Goal: Communication & Community: Answer question/provide support

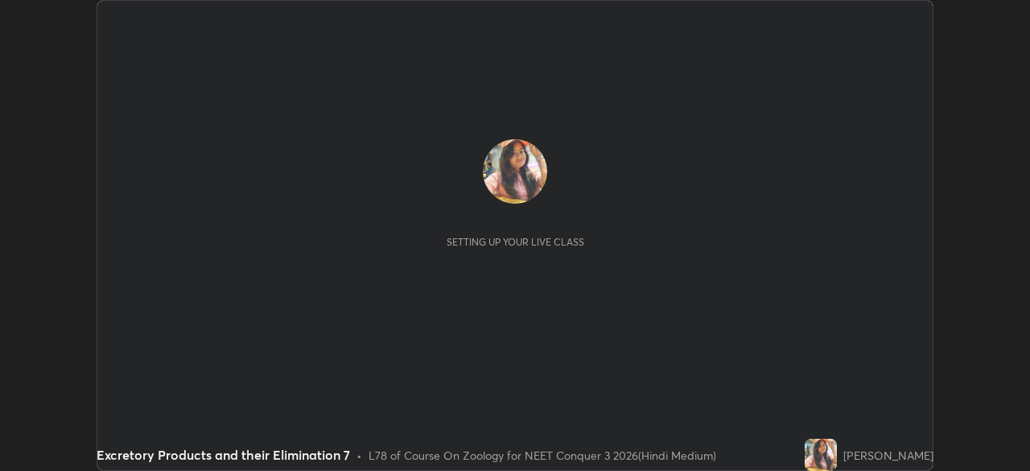
scroll to position [471, 1029]
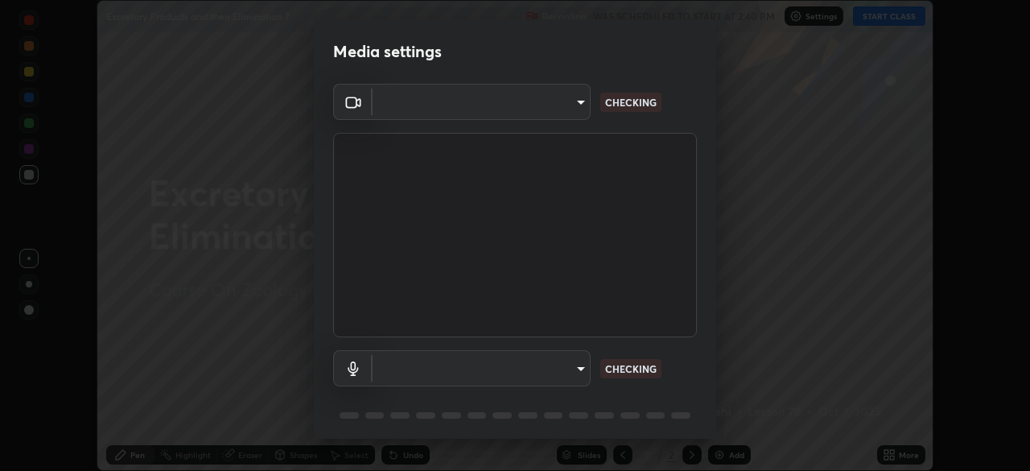
type input "fc38be1871f717ddc8e1b512eadbf63495b763d4820be899b5c927fedf8d93a0"
type input "communications"
click at [543, 365] on body "Erase all Excretory Products and their Elimination 7 Recording WAS SCHEDULED TO…" at bounding box center [515, 235] width 1030 height 471
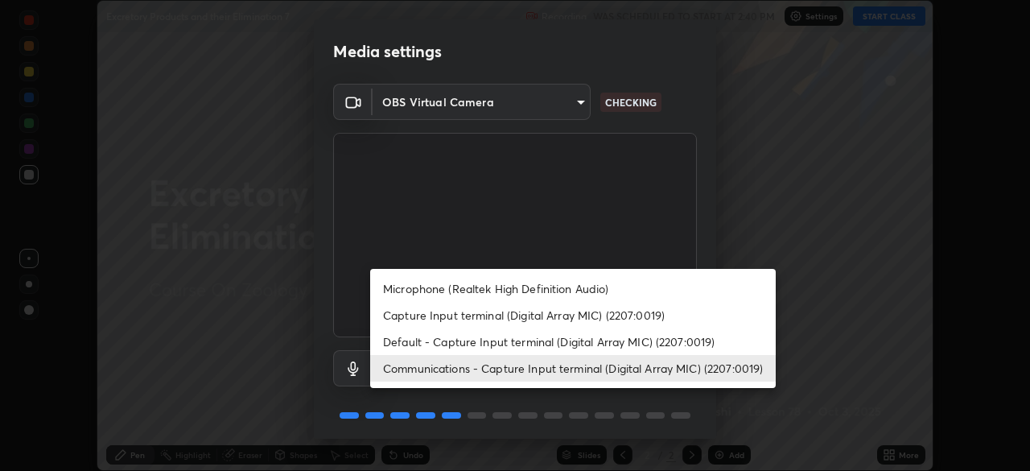
click at [627, 235] on div at bounding box center [515, 235] width 1030 height 471
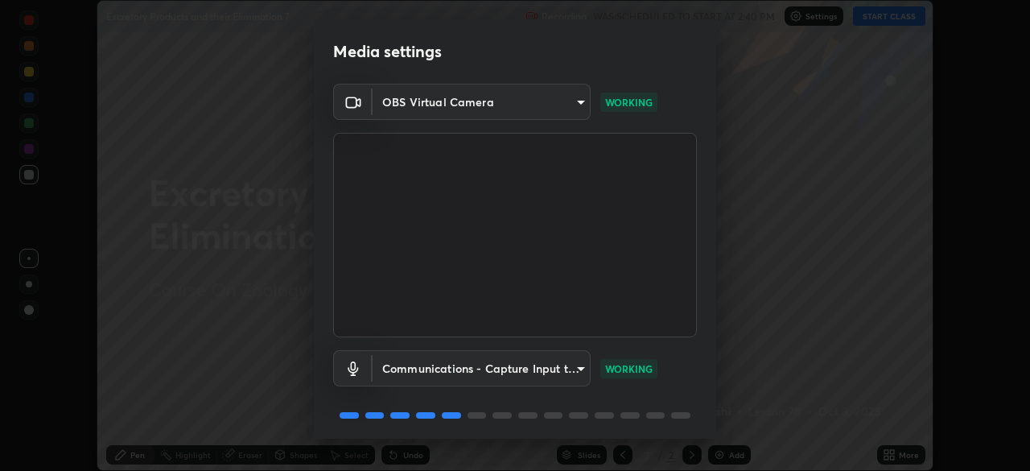
scroll to position [57, 0]
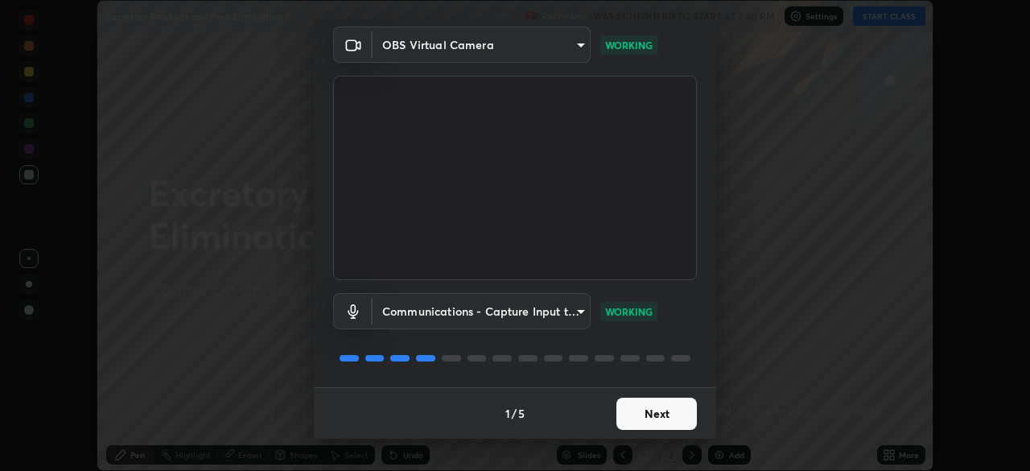
click at [645, 405] on button "Next" at bounding box center [656, 413] width 80 height 32
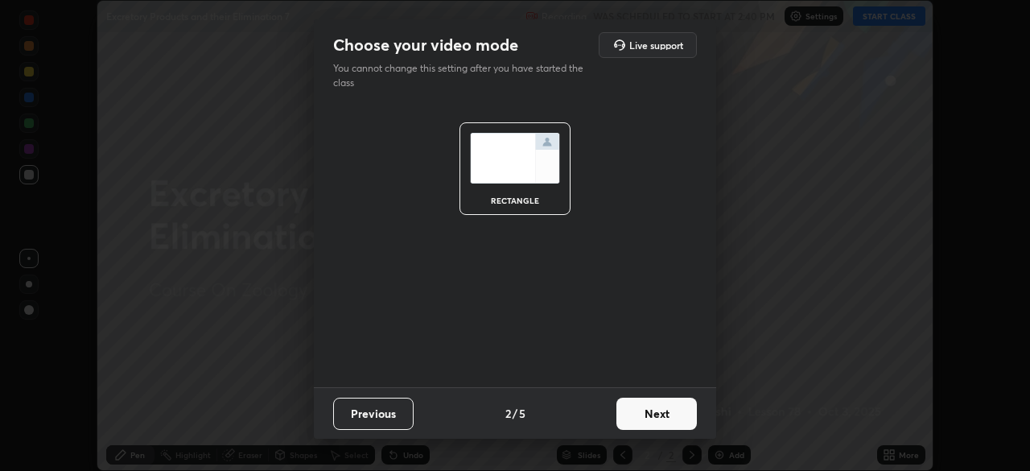
scroll to position [0, 0]
click at [645, 414] on button "Next" at bounding box center [656, 413] width 80 height 32
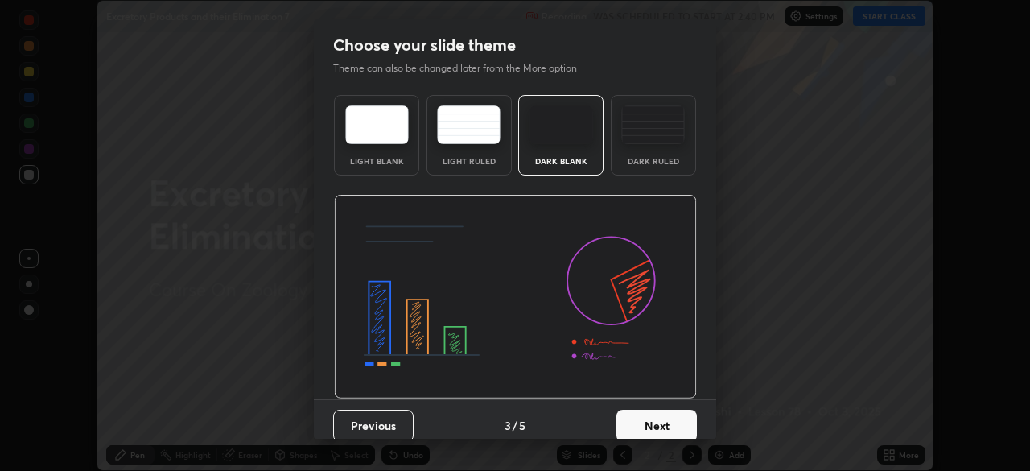
click at [648, 415] on button "Next" at bounding box center [656, 425] width 80 height 32
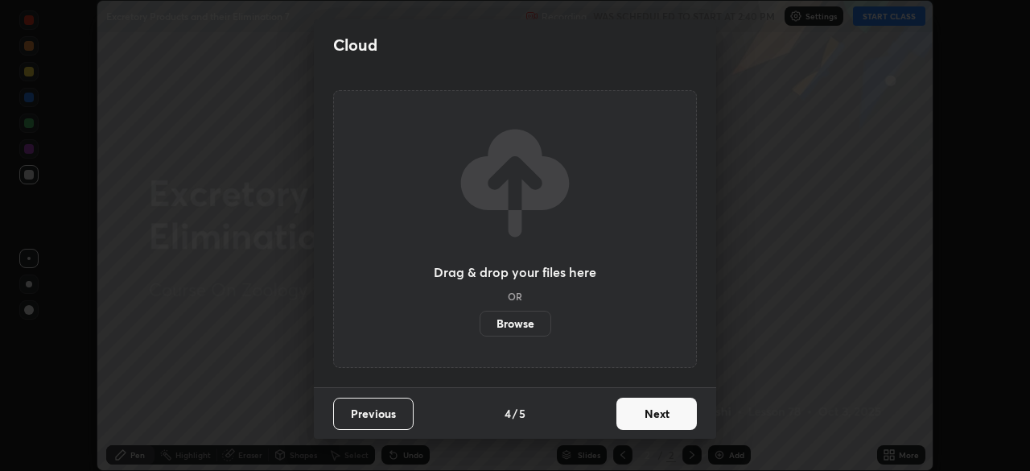
click at [637, 418] on button "Next" at bounding box center [656, 413] width 80 height 32
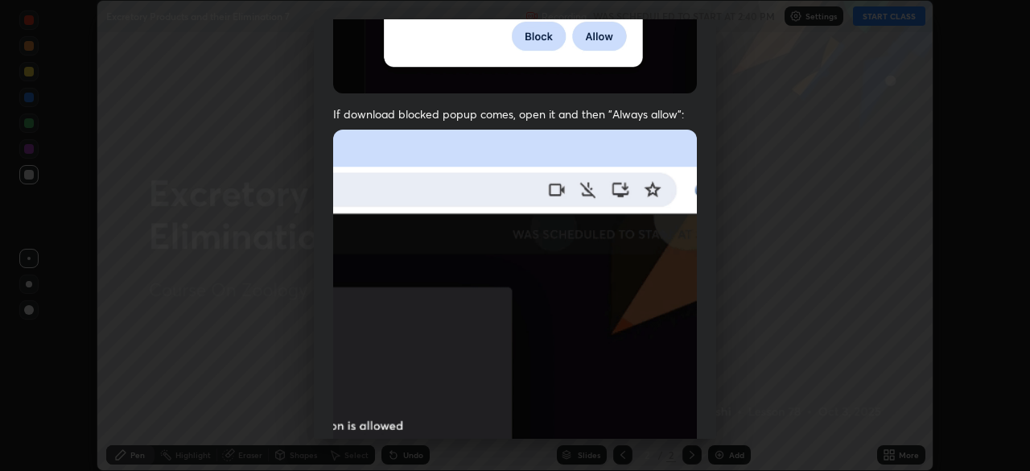
scroll to position [346, 0]
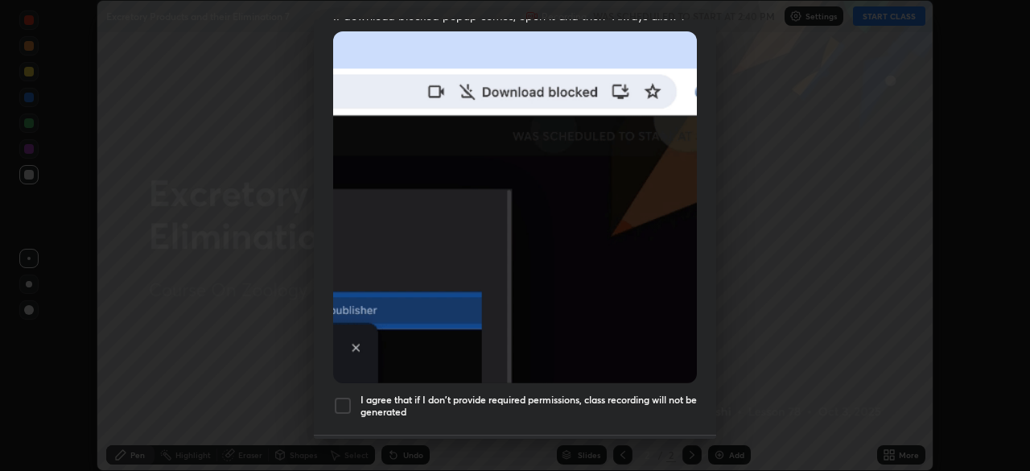
click at [339, 396] on div at bounding box center [342, 405] width 19 height 19
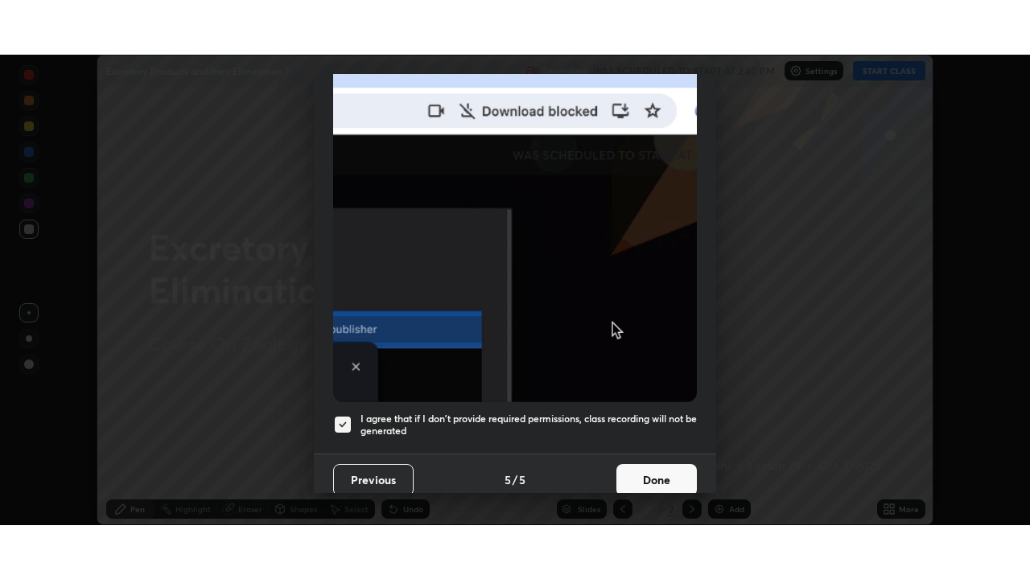
scroll to position [380, 0]
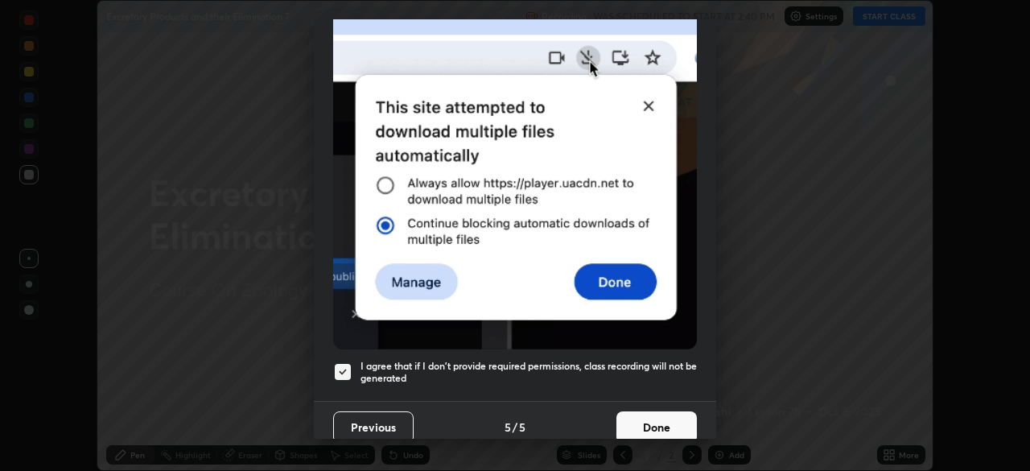
click at [652, 425] on button "Done" at bounding box center [656, 427] width 80 height 32
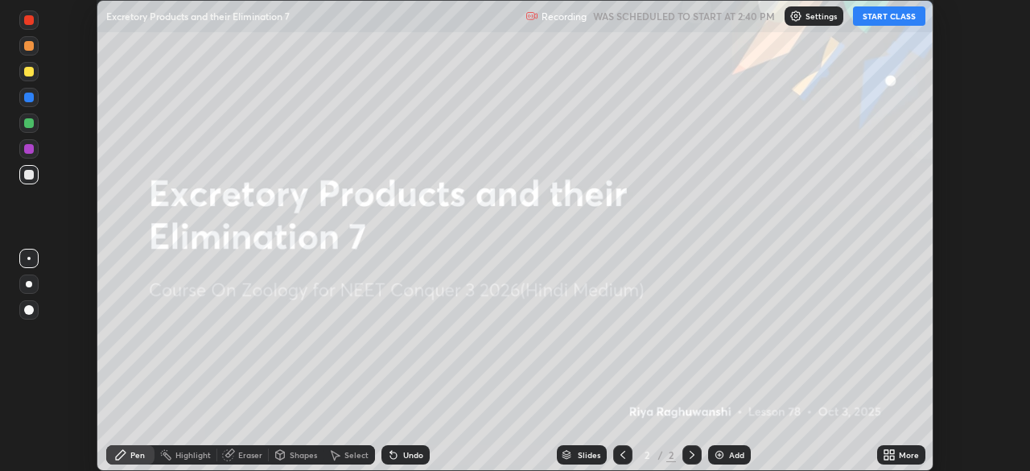
click at [878, 15] on button "START CLASS" at bounding box center [889, 15] width 72 height 19
click at [891, 457] on icon at bounding box center [892, 457] width 4 height 4
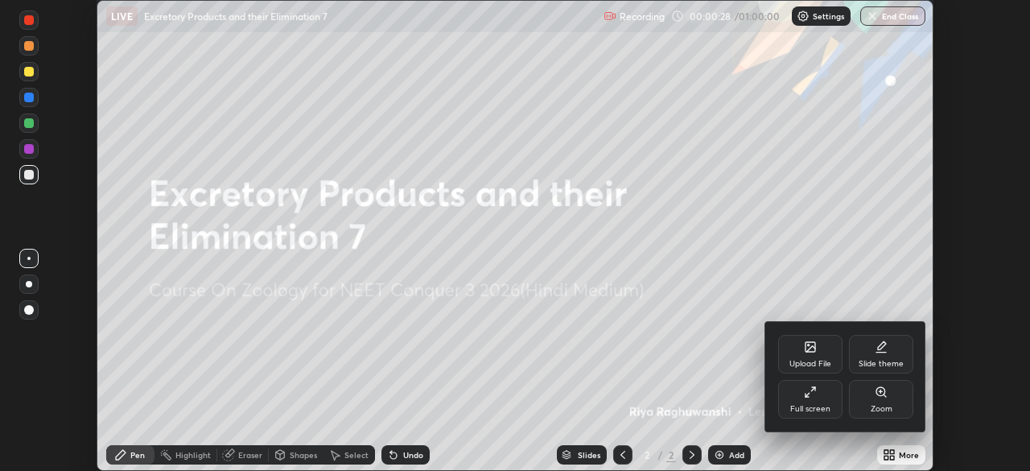
click at [806, 360] on div "Upload File" at bounding box center [810, 364] width 42 height 8
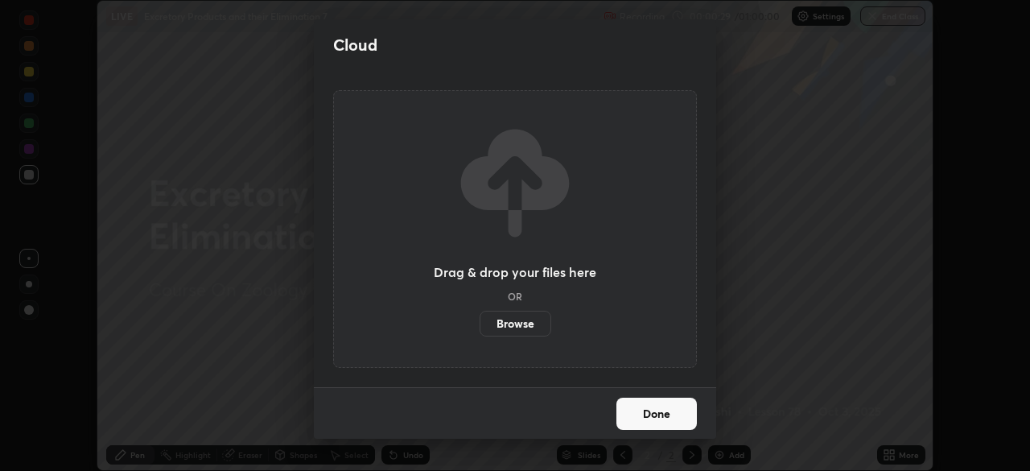
click at [511, 319] on label "Browse" at bounding box center [515, 324] width 72 height 26
click at [479, 319] on input "Browse" at bounding box center [479, 324] width 0 height 26
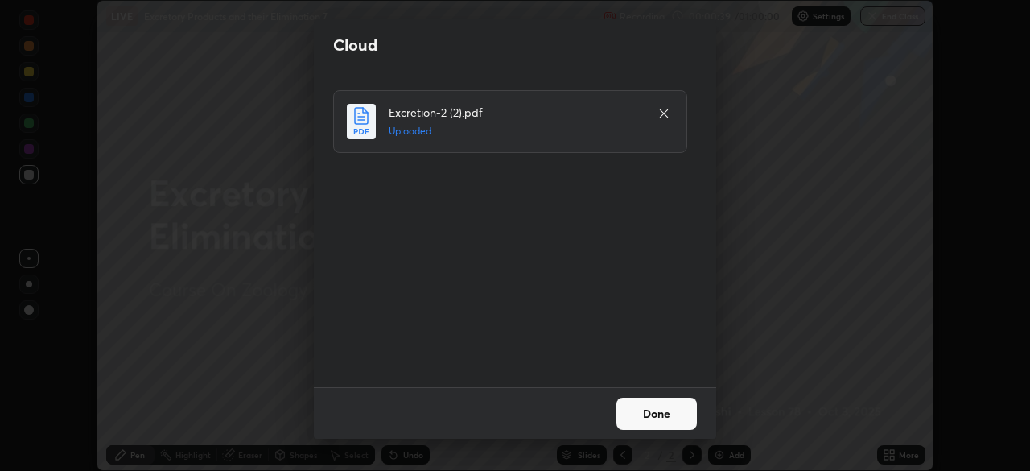
click at [643, 417] on button "Done" at bounding box center [656, 413] width 80 height 32
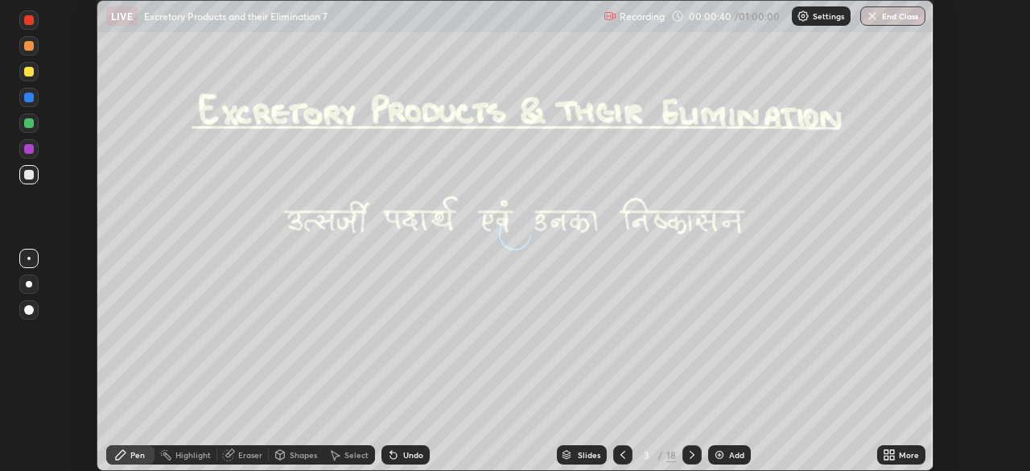
click at [622, 456] on icon at bounding box center [622, 454] width 13 height 13
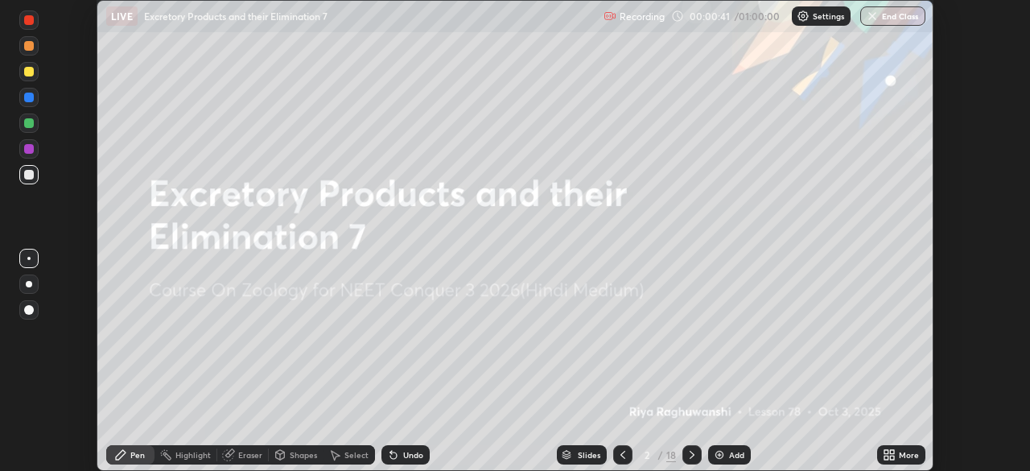
click at [884, 455] on icon at bounding box center [886, 457] width 4 height 4
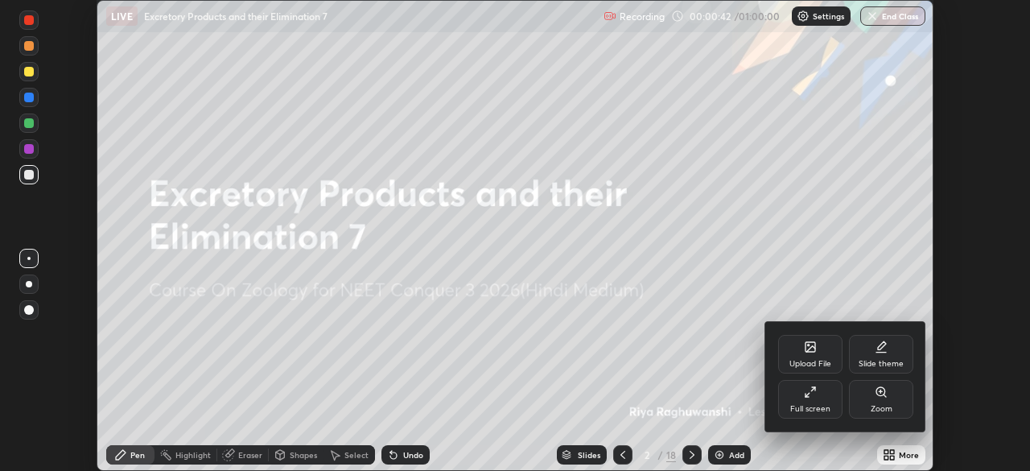
click at [803, 402] on div "Full screen" at bounding box center [810, 399] width 64 height 39
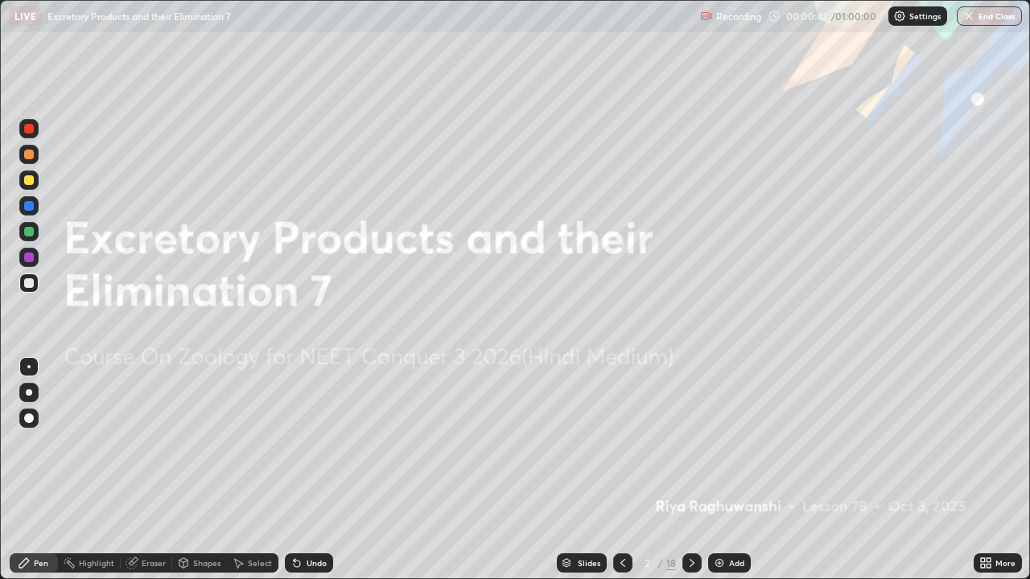
scroll to position [579, 1030]
click at [693, 470] on icon at bounding box center [691, 563] width 13 height 13
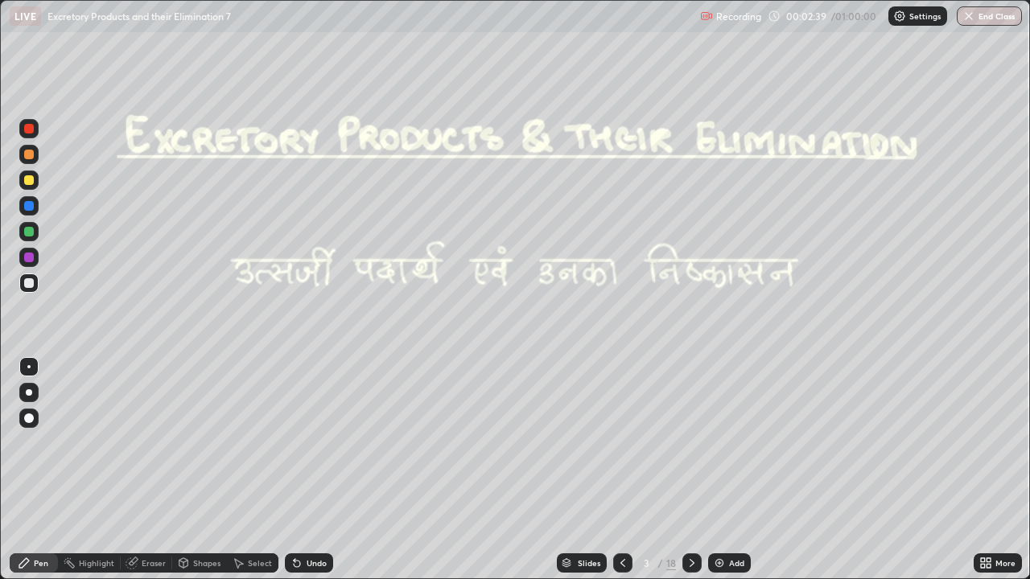
click at [620, 470] on icon at bounding box center [622, 563] width 5 height 8
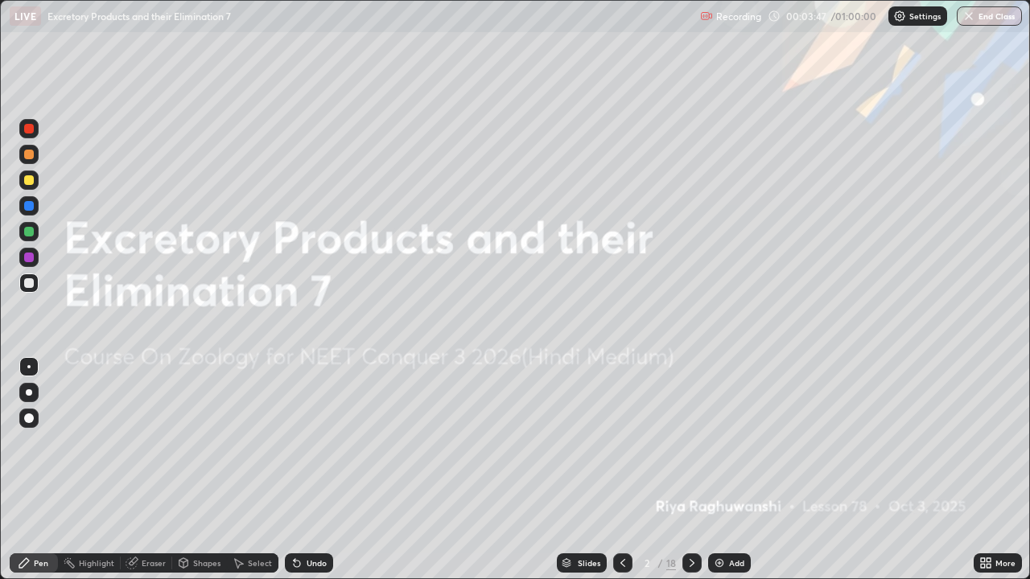
click at [691, 470] on icon at bounding box center [691, 563] width 13 height 13
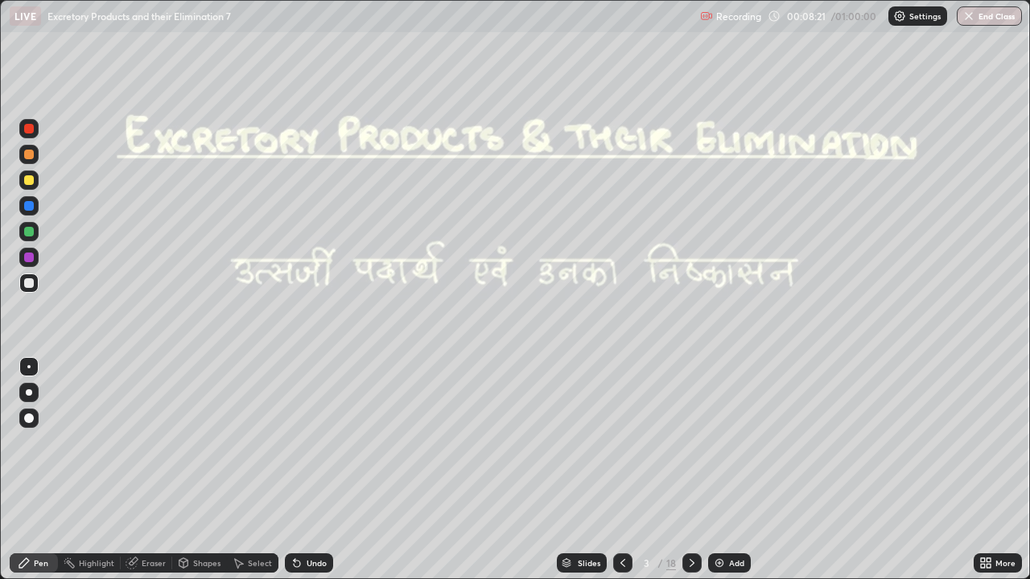
click at [692, 470] on icon at bounding box center [691, 563] width 13 height 13
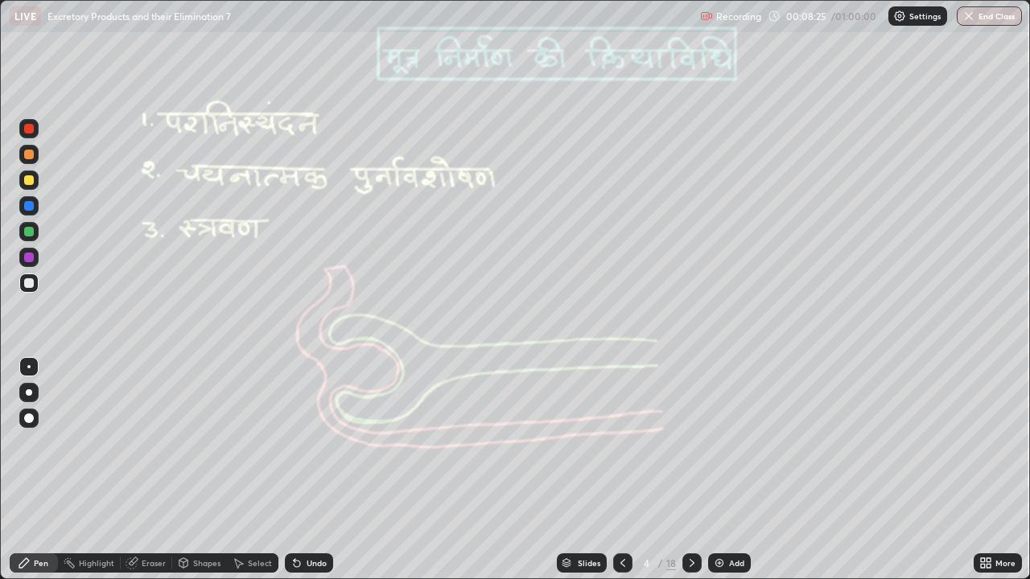
click at [574, 470] on div "Slides" at bounding box center [582, 562] width 50 height 19
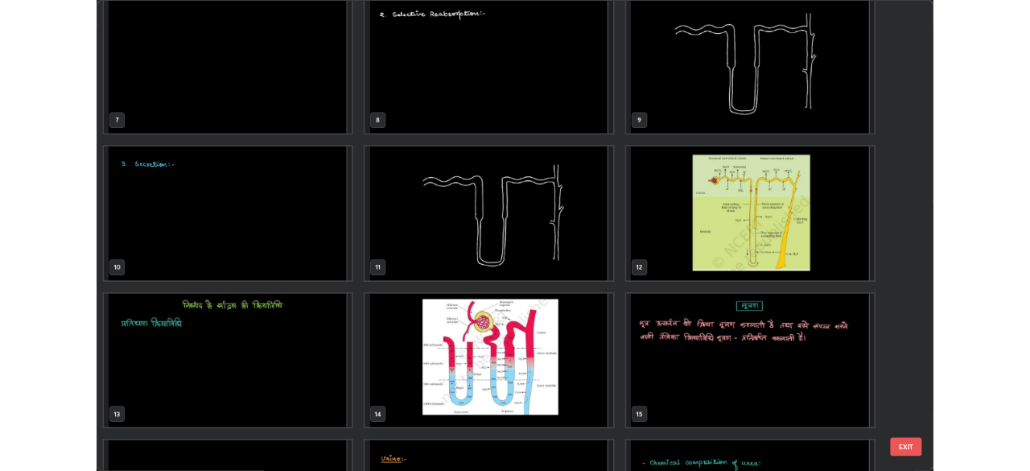
scroll to position [372, 0]
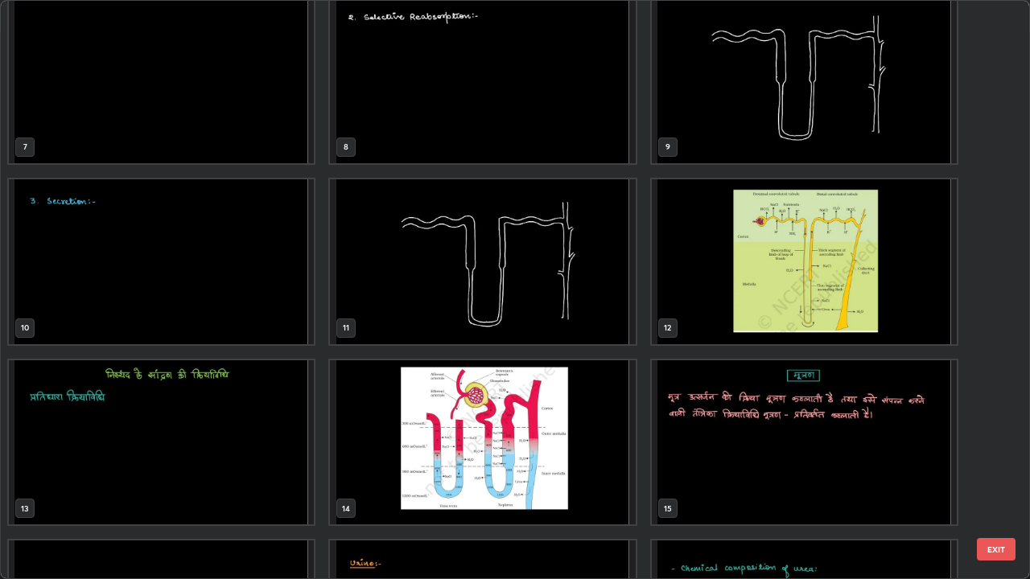
click at [202, 463] on img "grid" at bounding box center [161, 442] width 305 height 165
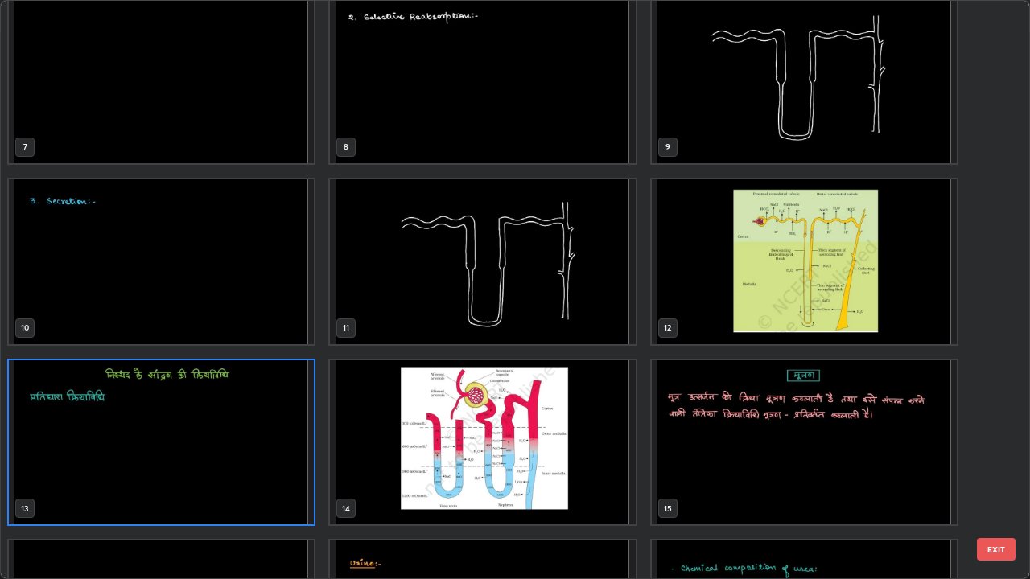
click at [204, 470] on img "grid" at bounding box center [161, 442] width 305 height 165
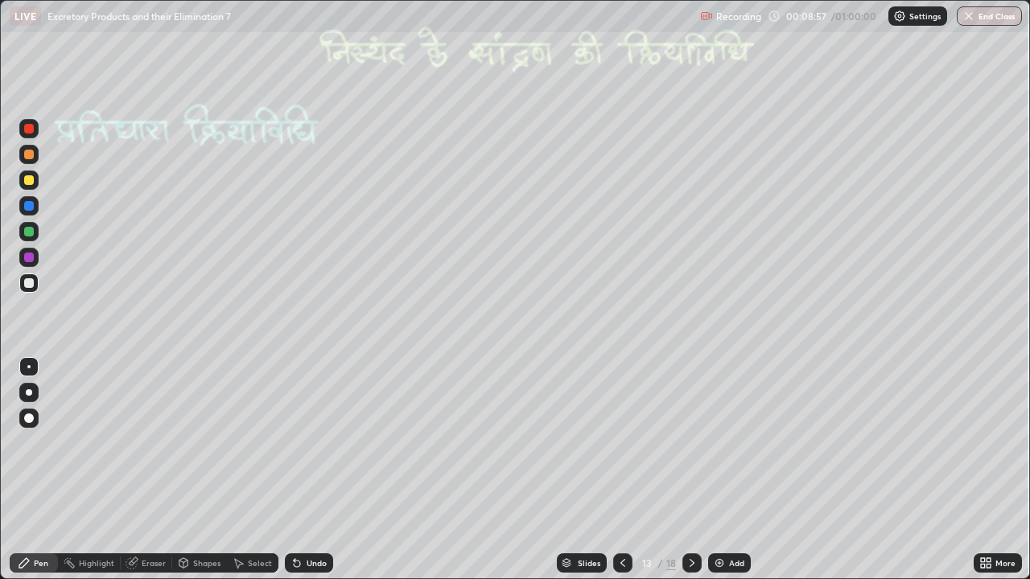
click at [616, 470] on icon at bounding box center [622, 563] width 13 height 13
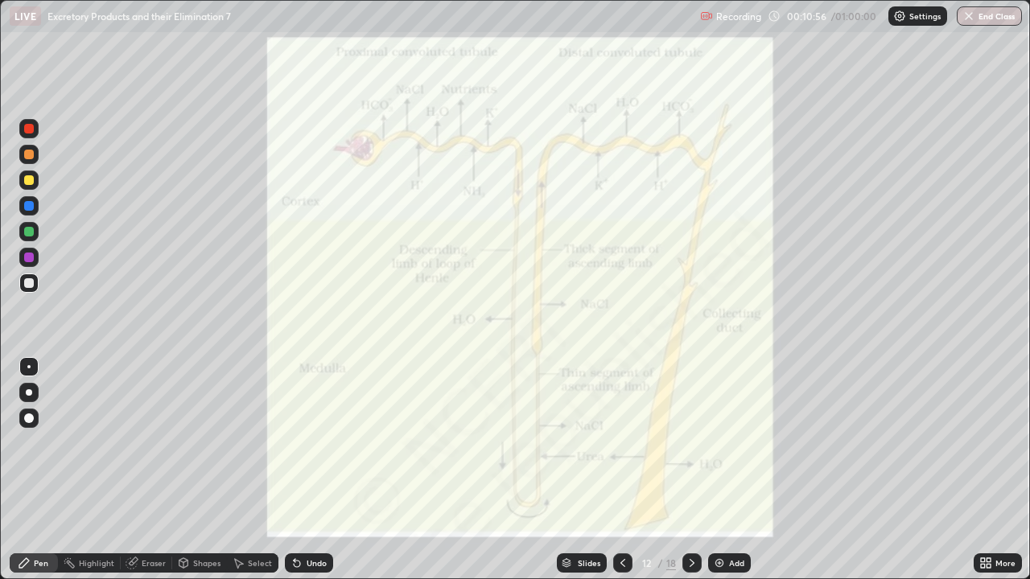
click at [689, 470] on icon at bounding box center [691, 563] width 13 height 13
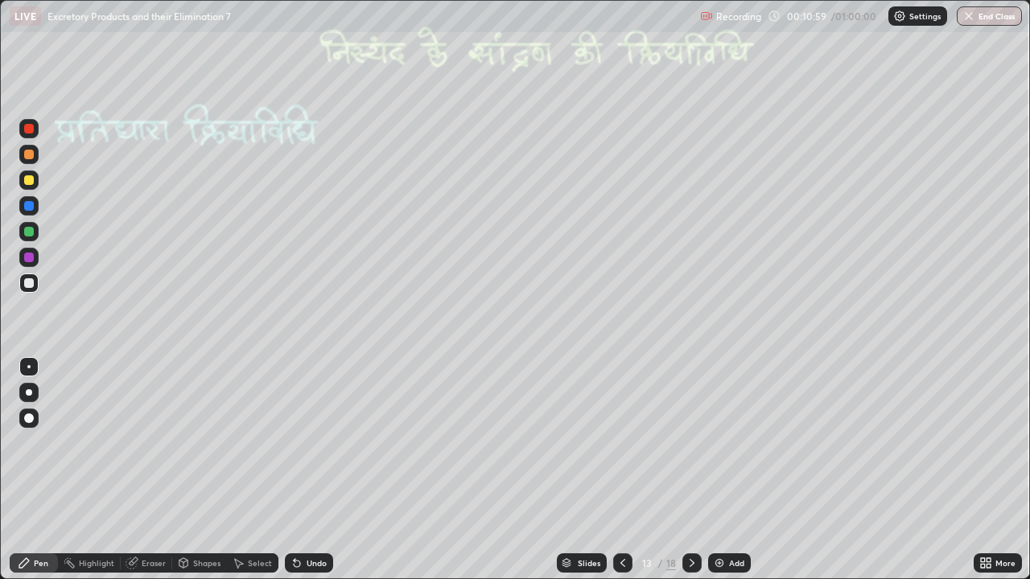
click at [26, 385] on div at bounding box center [28, 392] width 19 height 19
click at [26, 253] on div at bounding box center [28, 257] width 19 height 19
click at [30, 232] on div at bounding box center [29, 232] width 10 height 10
click at [621, 470] on icon at bounding box center [622, 563] width 13 height 13
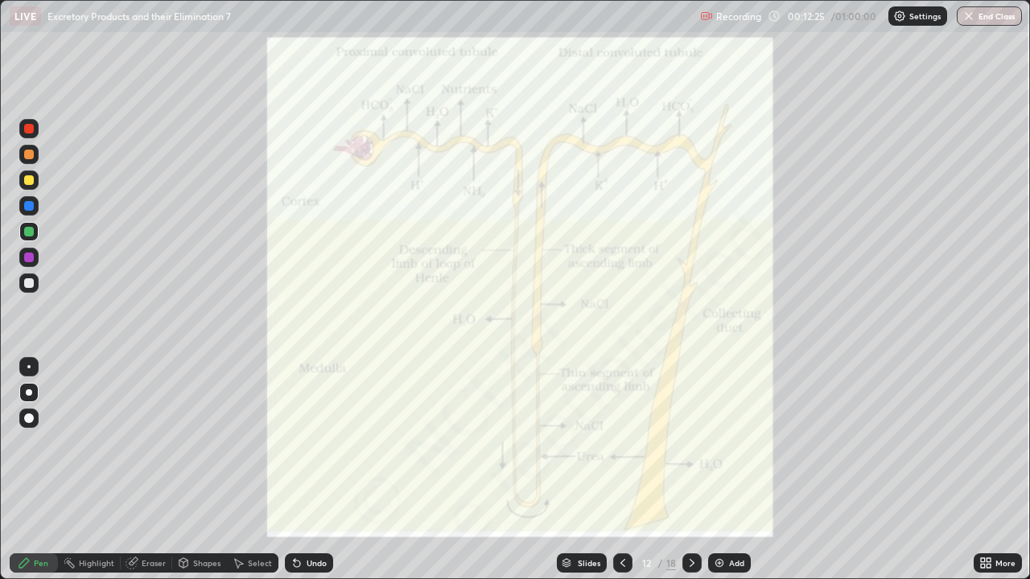
click at [691, 470] on icon at bounding box center [691, 563] width 13 height 13
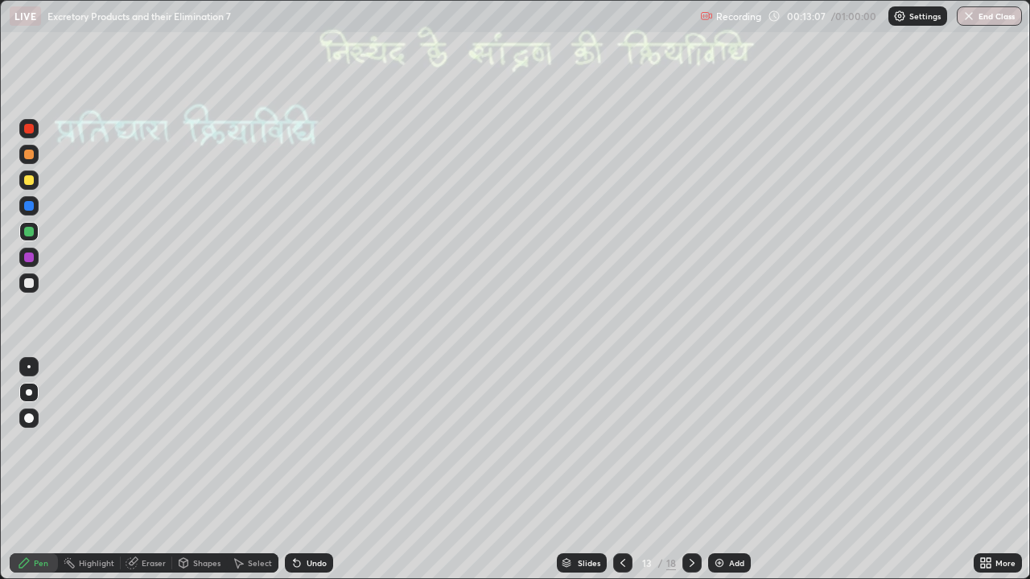
click at [31, 179] on div at bounding box center [29, 180] width 10 height 10
click at [29, 180] on div at bounding box center [29, 180] width 10 height 10
click at [25, 227] on div at bounding box center [28, 231] width 19 height 19
click at [93, 470] on div "Highlight" at bounding box center [96, 563] width 35 height 8
click at [154, 470] on div "Eraser" at bounding box center [154, 563] width 24 height 8
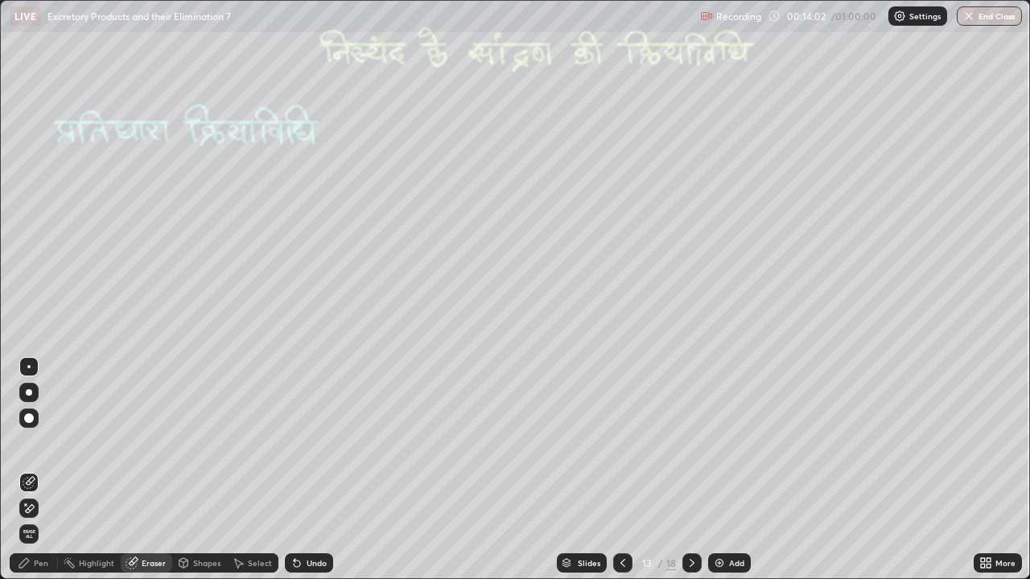
click at [34, 470] on div "Pen" at bounding box center [41, 563] width 14 height 8
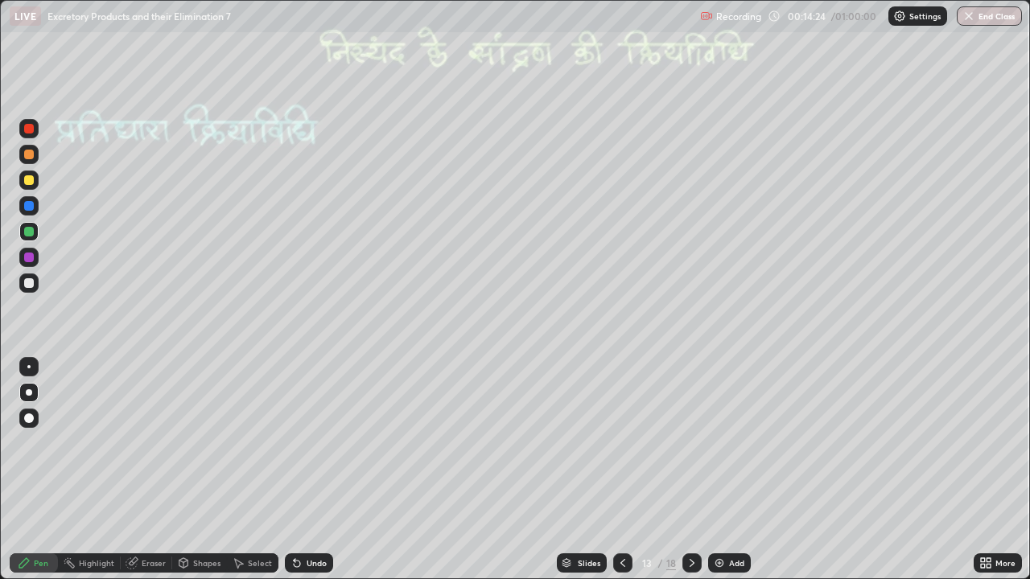
click at [27, 236] on div at bounding box center [29, 232] width 10 height 10
click at [28, 265] on div at bounding box center [28, 257] width 19 height 19
click at [27, 284] on div at bounding box center [29, 283] width 10 height 10
click at [29, 136] on div at bounding box center [28, 128] width 19 height 19
click at [26, 280] on div at bounding box center [29, 283] width 10 height 10
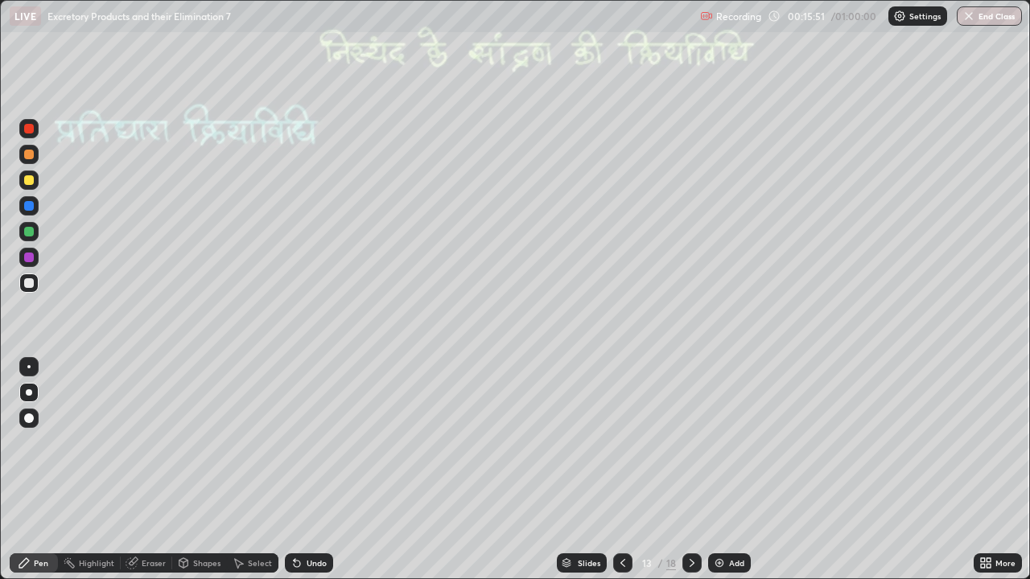
click at [29, 207] on div at bounding box center [29, 206] width 10 height 10
click at [29, 367] on div at bounding box center [28, 366] width 3 height 3
click at [22, 134] on div at bounding box center [28, 128] width 19 height 19
click at [690, 470] on icon at bounding box center [691, 563] width 13 height 13
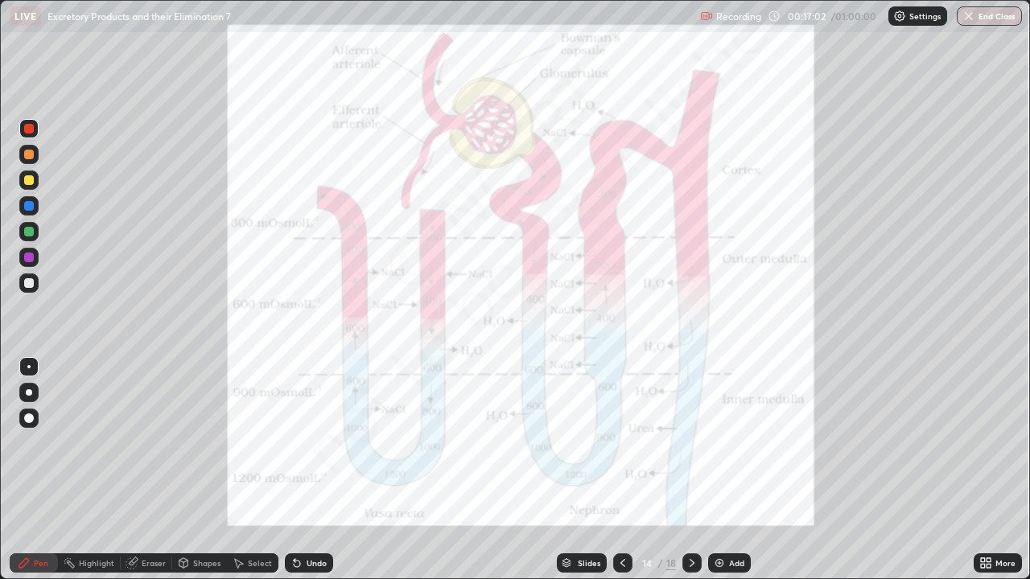
click at [618, 470] on icon at bounding box center [622, 563] width 13 height 13
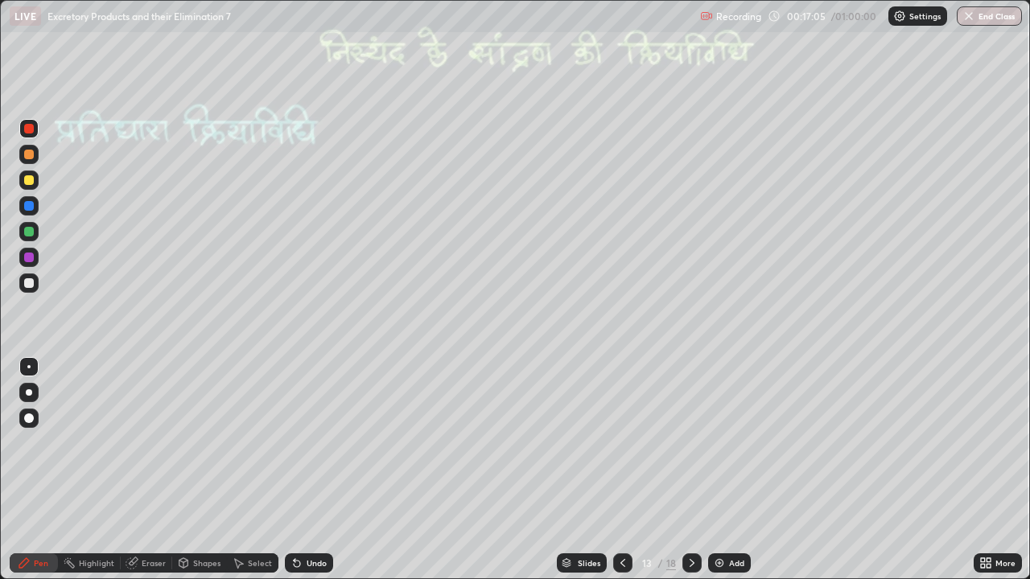
click at [690, 470] on icon at bounding box center [691, 563] width 13 height 13
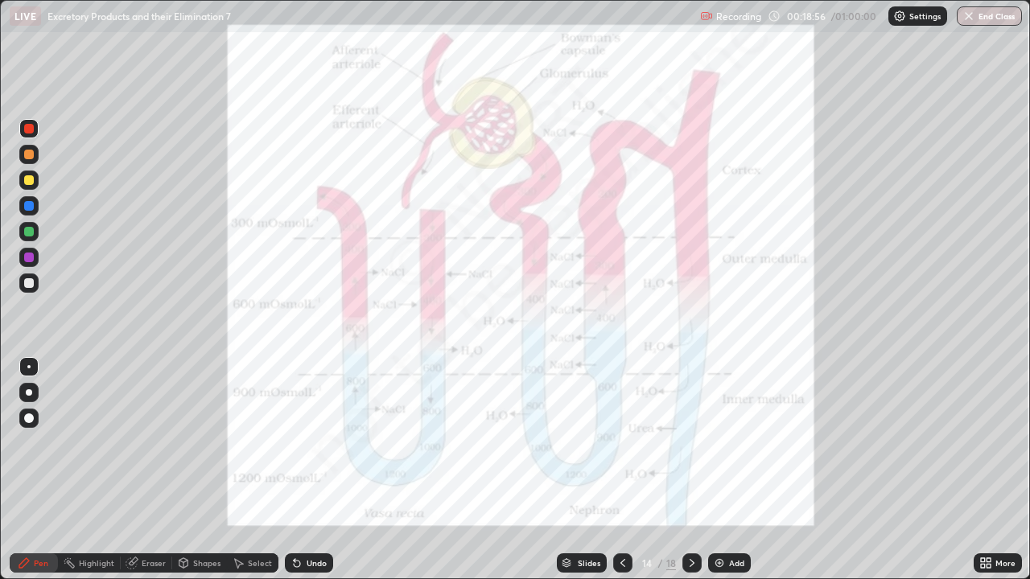
click at [690, 470] on icon at bounding box center [691, 563] width 13 height 13
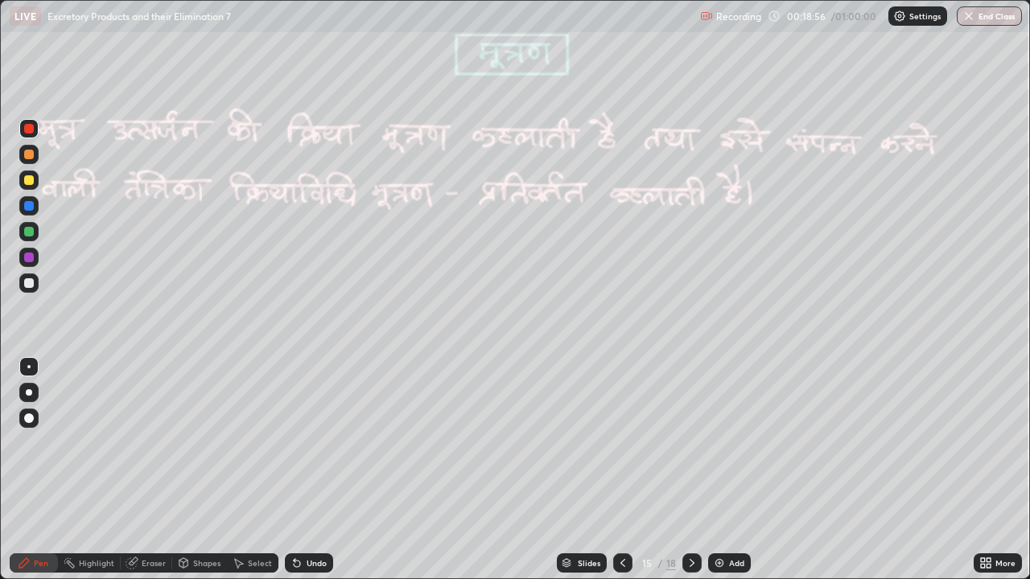
click at [621, 470] on div at bounding box center [622, 562] width 19 height 19
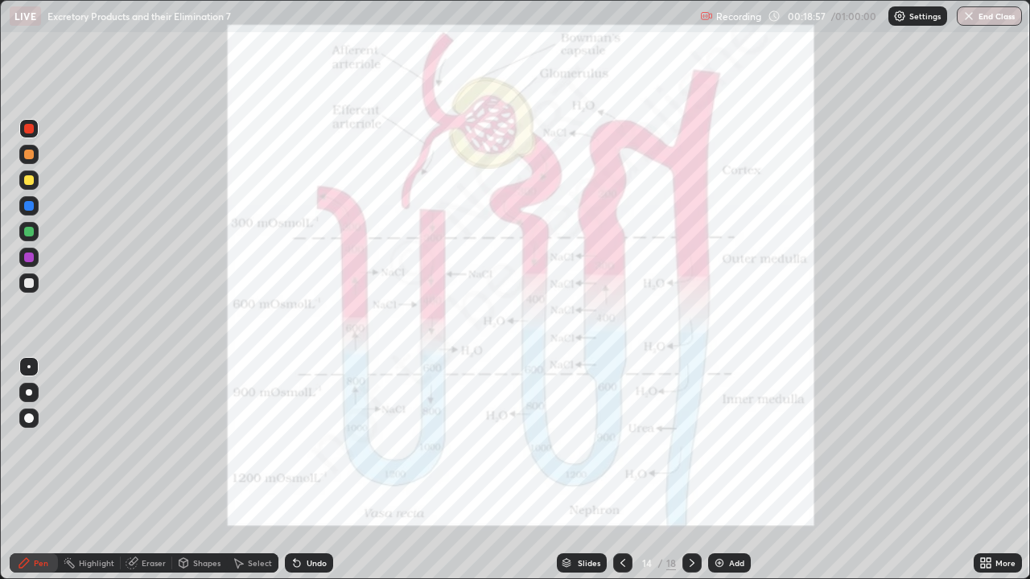
click at [625, 470] on icon at bounding box center [622, 563] width 13 height 13
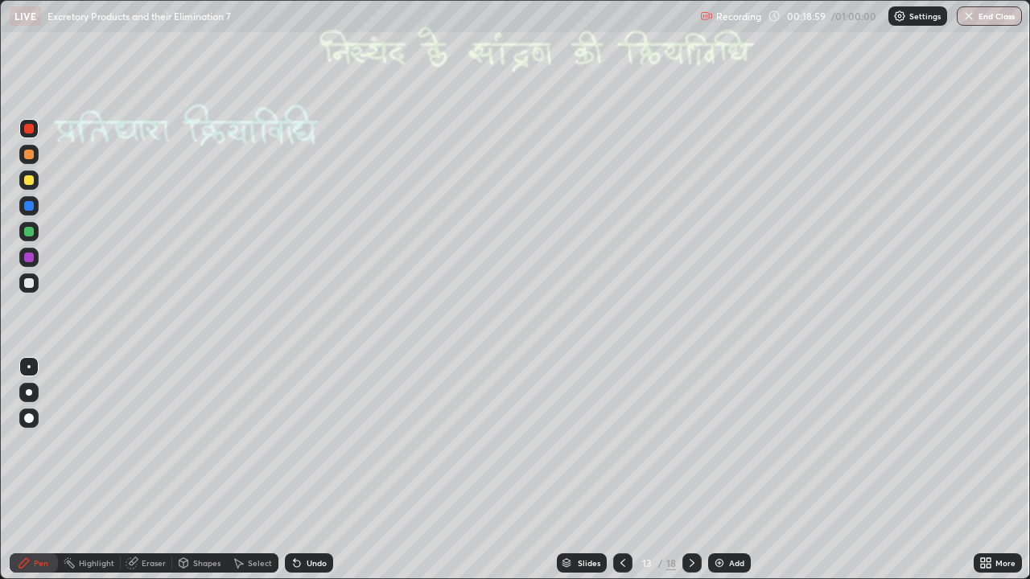
click at [35, 259] on div at bounding box center [28, 257] width 19 height 19
click at [25, 182] on div at bounding box center [29, 180] width 10 height 10
click at [31, 207] on div at bounding box center [29, 206] width 10 height 10
click at [27, 188] on div at bounding box center [28, 180] width 19 height 19
click at [689, 470] on icon at bounding box center [691, 563] width 13 height 13
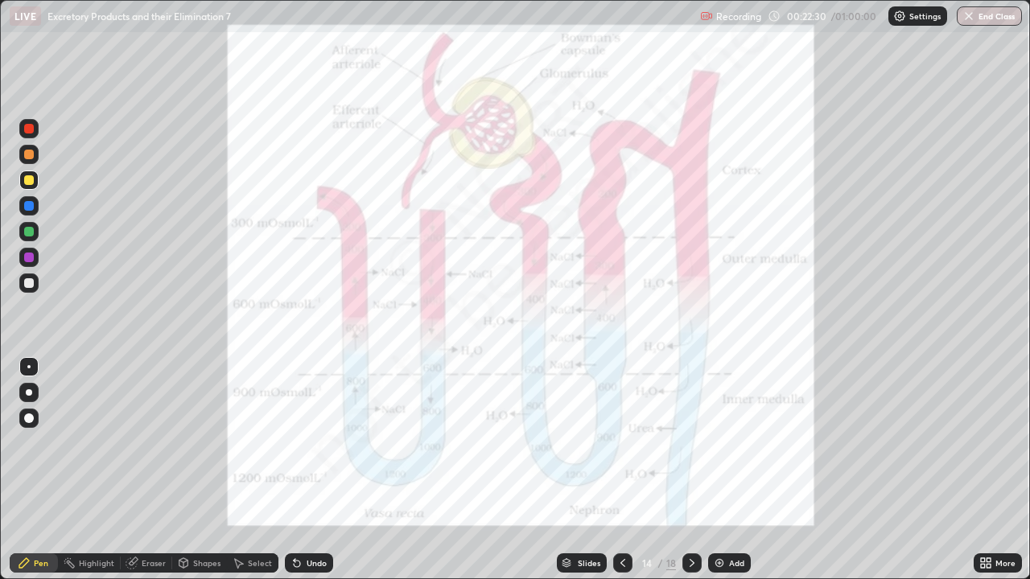
click at [989, 470] on icon at bounding box center [988, 560] width 4 height 4
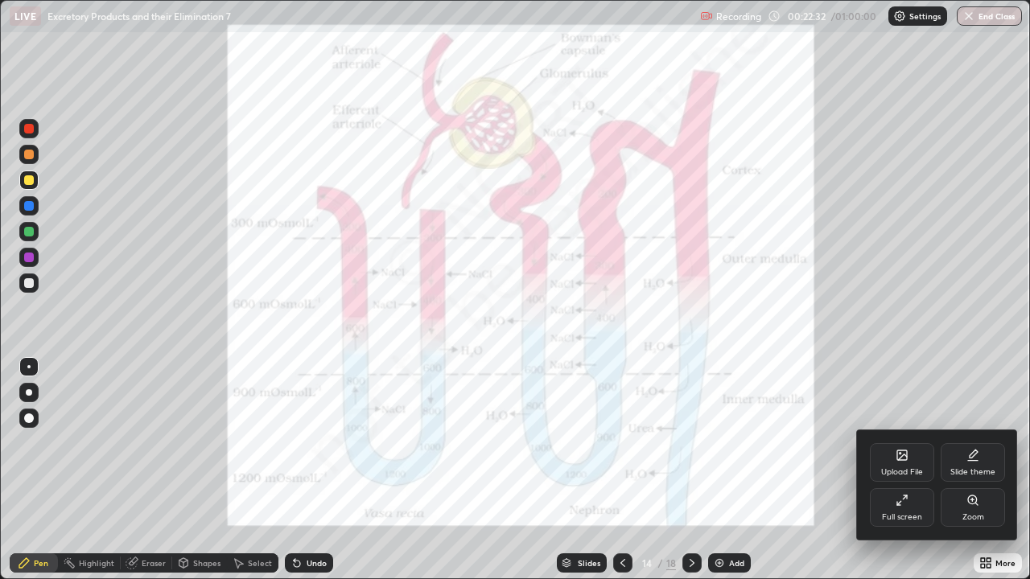
click at [890, 470] on div "Full screen" at bounding box center [902, 517] width 40 height 8
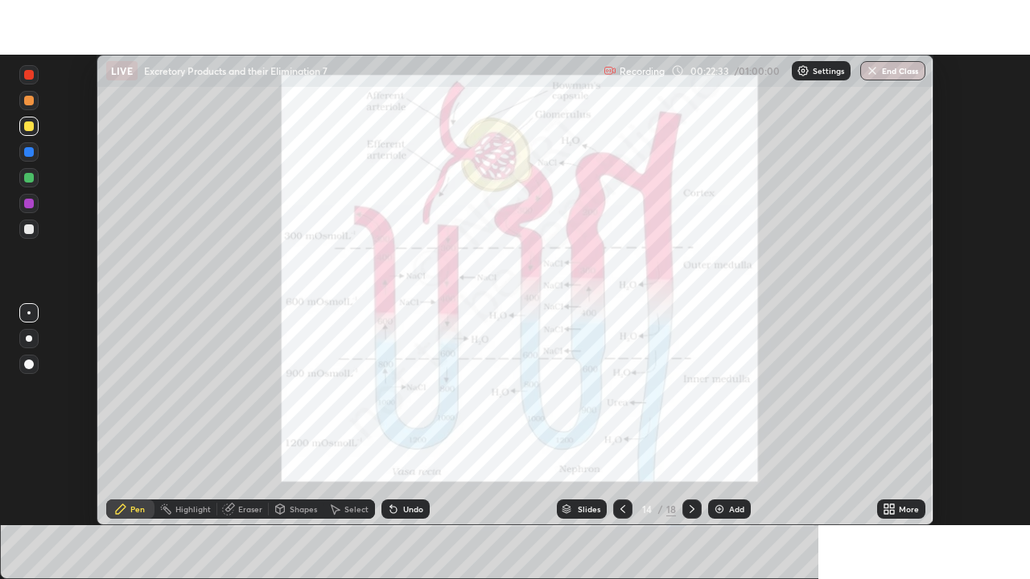
scroll to position [79971, 79412]
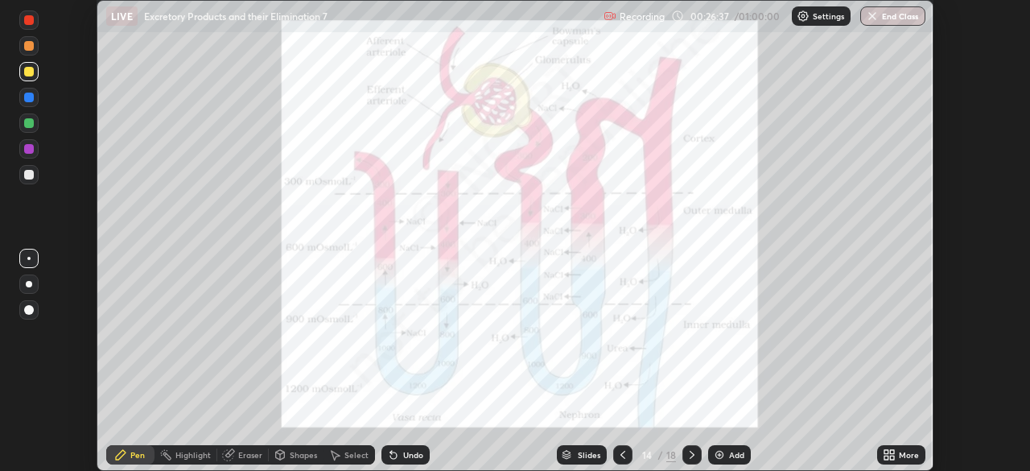
click at [891, 457] on icon at bounding box center [892, 457] width 4 height 4
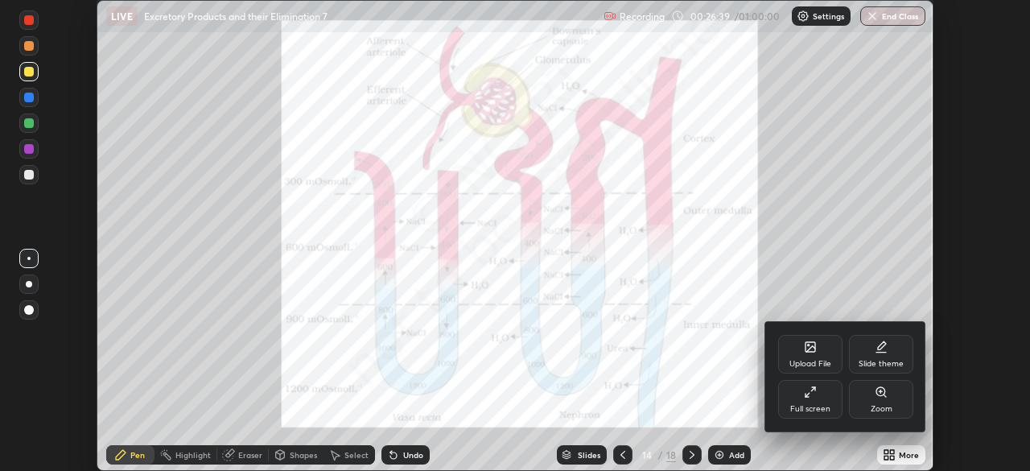
click at [806, 405] on div "Full screen" at bounding box center [810, 409] width 40 height 8
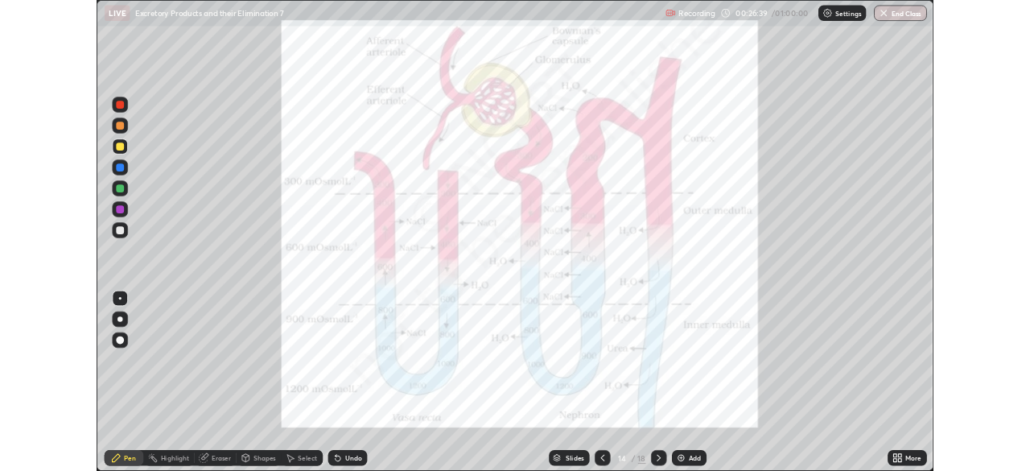
scroll to position [579, 1030]
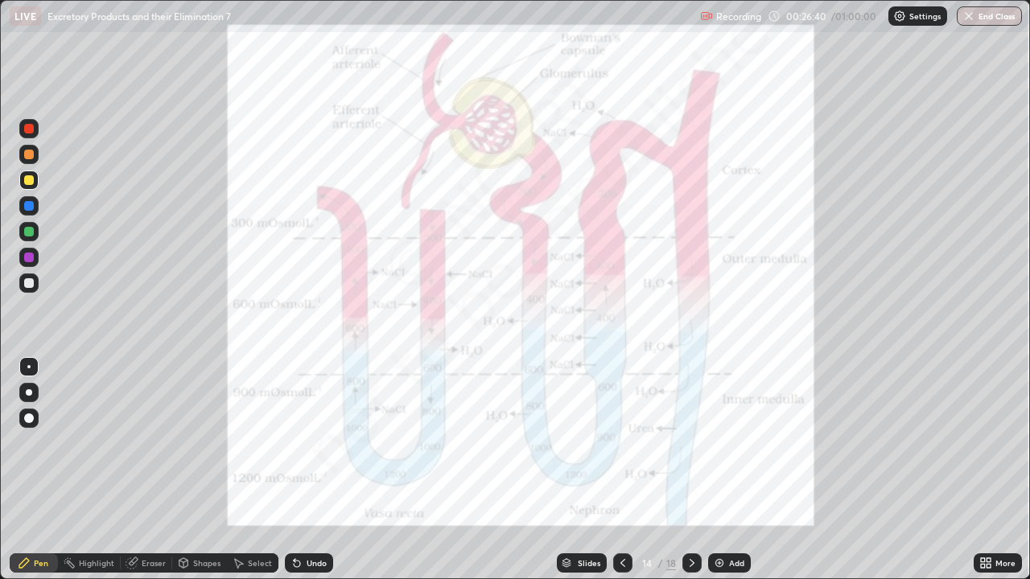
click at [621, 470] on icon at bounding box center [622, 563] width 13 height 13
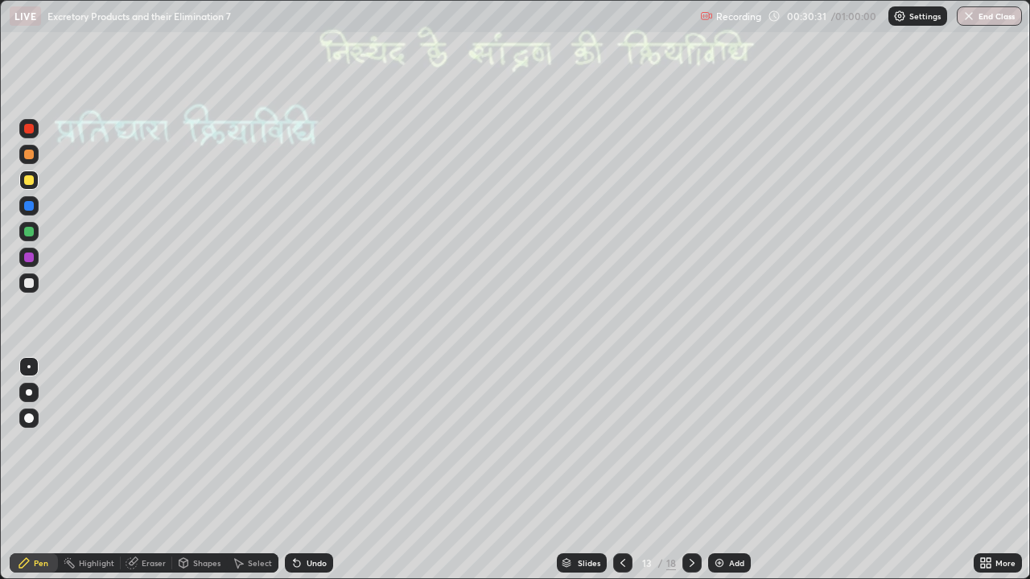
click at [987, 470] on icon at bounding box center [988, 560] width 4 height 4
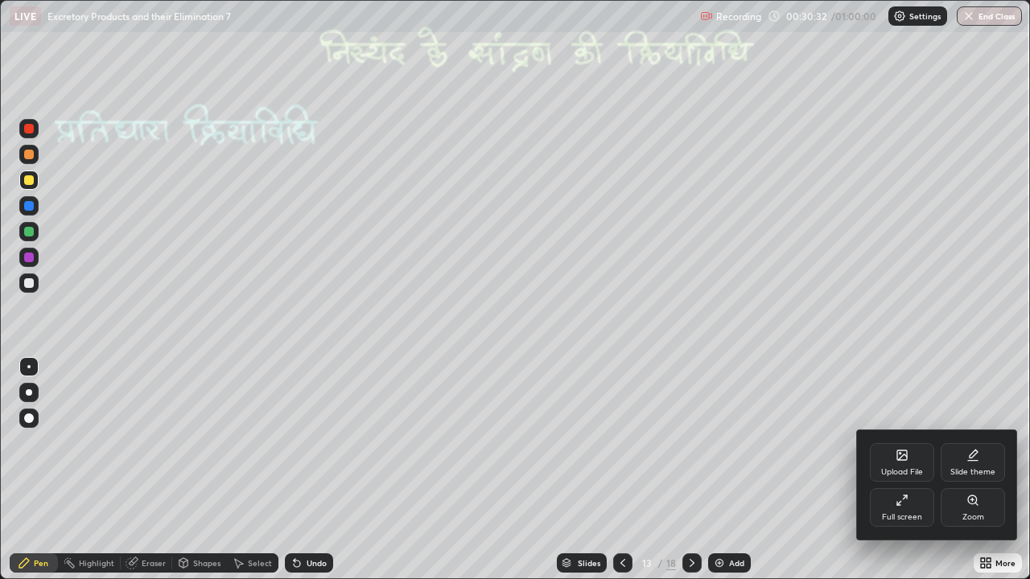
click at [903, 470] on div "Full screen" at bounding box center [902, 517] width 40 height 8
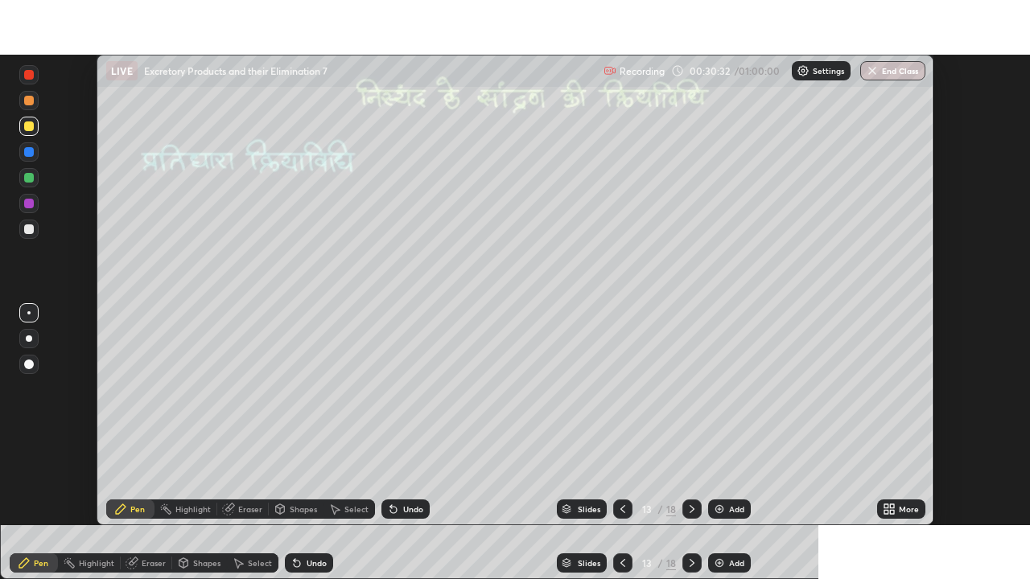
scroll to position [79971, 79412]
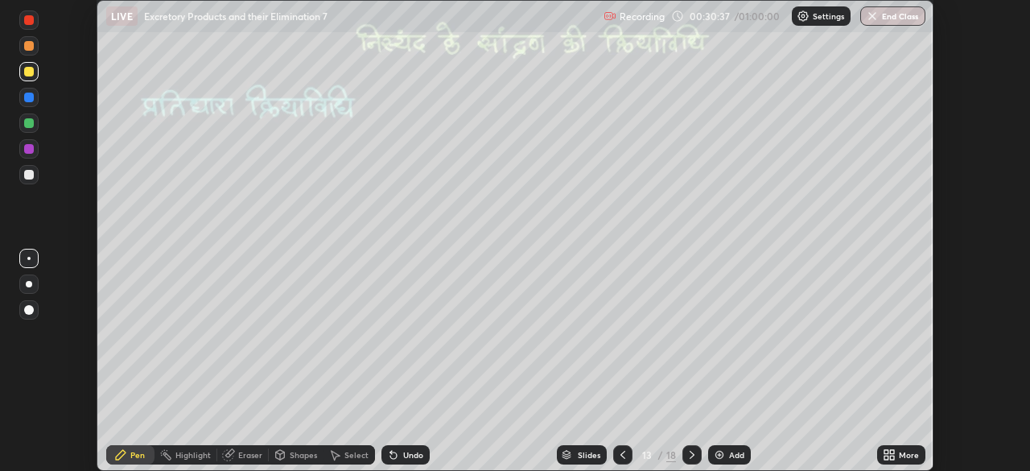
click at [891, 454] on icon at bounding box center [892, 452] width 4 height 4
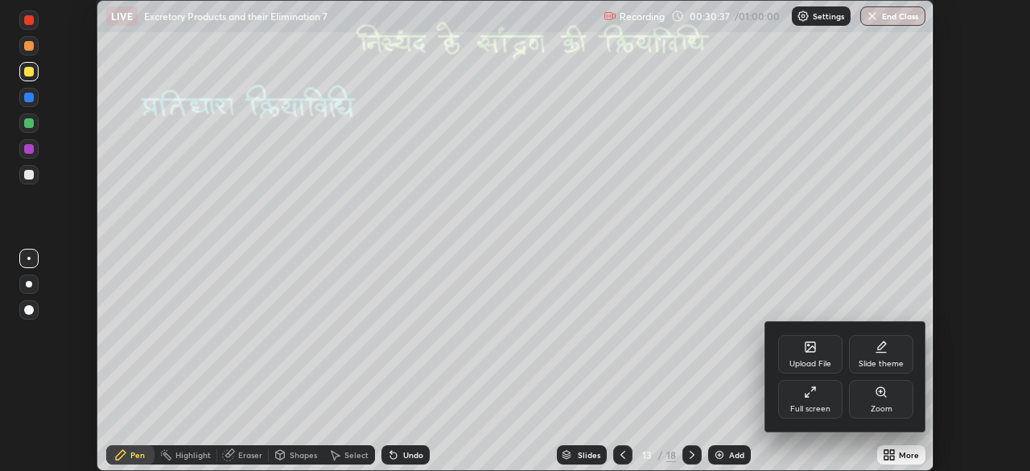
click at [821, 405] on div "Full screen" at bounding box center [810, 409] width 40 height 8
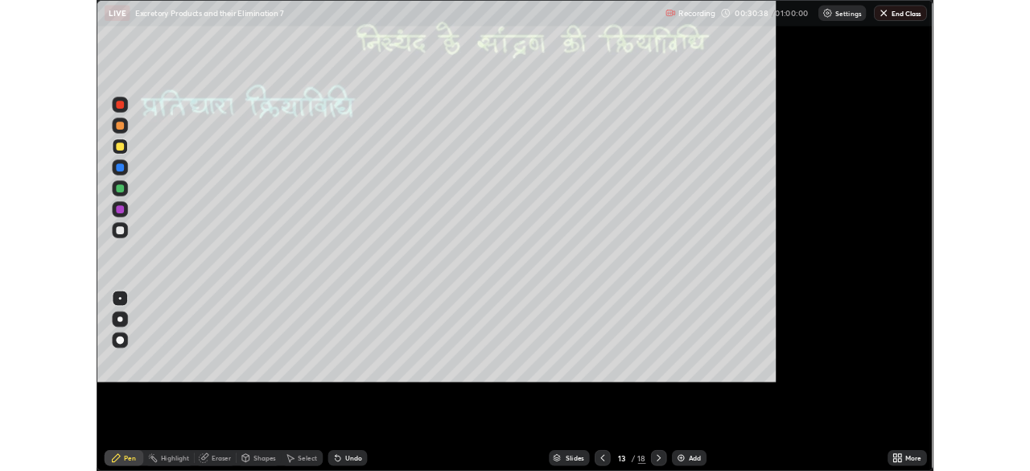
scroll to position [579, 1030]
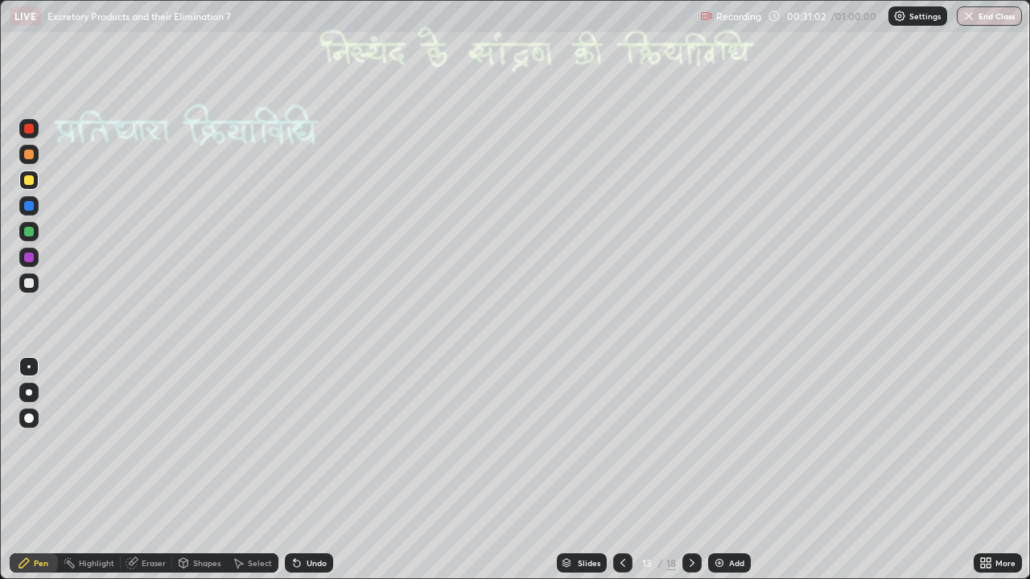
click at [88, 470] on div "Highlight" at bounding box center [96, 563] width 35 height 8
click at [690, 470] on icon at bounding box center [691, 563] width 13 height 13
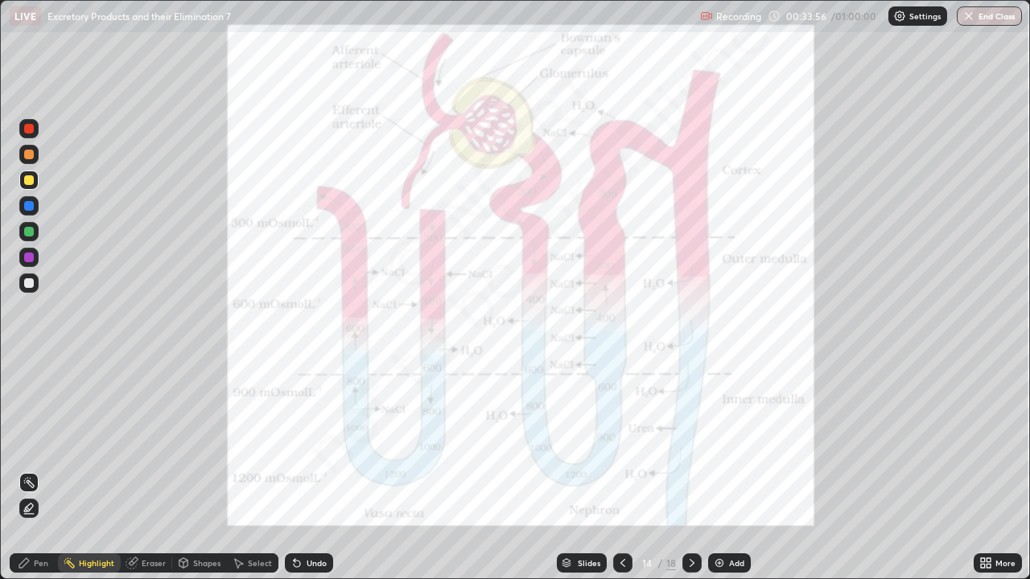
click at [690, 470] on icon at bounding box center [691, 563] width 13 height 13
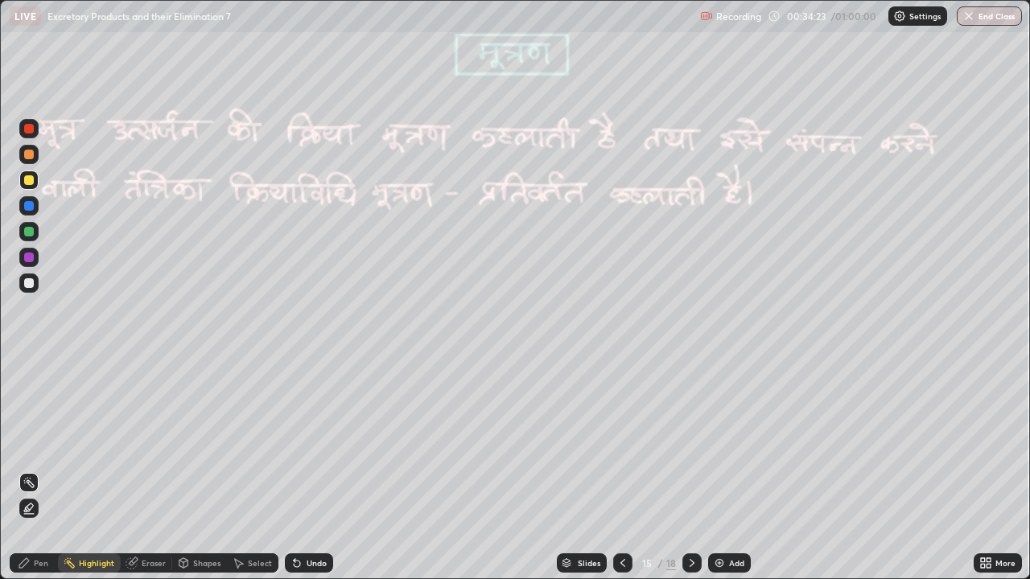
click at [30, 161] on div at bounding box center [28, 154] width 19 height 19
click at [41, 470] on div "Pen" at bounding box center [41, 563] width 14 height 8
click at [25, 204] on div at bounding box center [29, 206] width 10 height 10
click at [29, 393] on div at bounding box center [29, 392] width 6 height 6
click at [31, 235] on div at bounding box center [29, 232] width 10 height 10
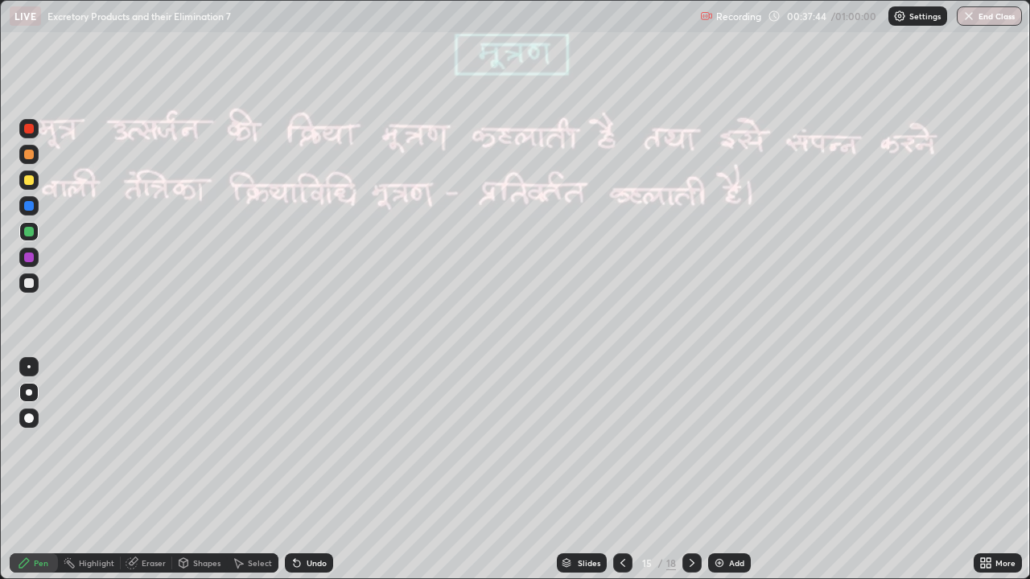
click at [22, 284] on div at bounding box center [28, 283] width 19 height 19
click at [27, 416] on div at bounding box center [29, 418] width 10 height 10
click at [194, 470] on div "Shapes" at bounding box center [206, 563] width 27 height 8
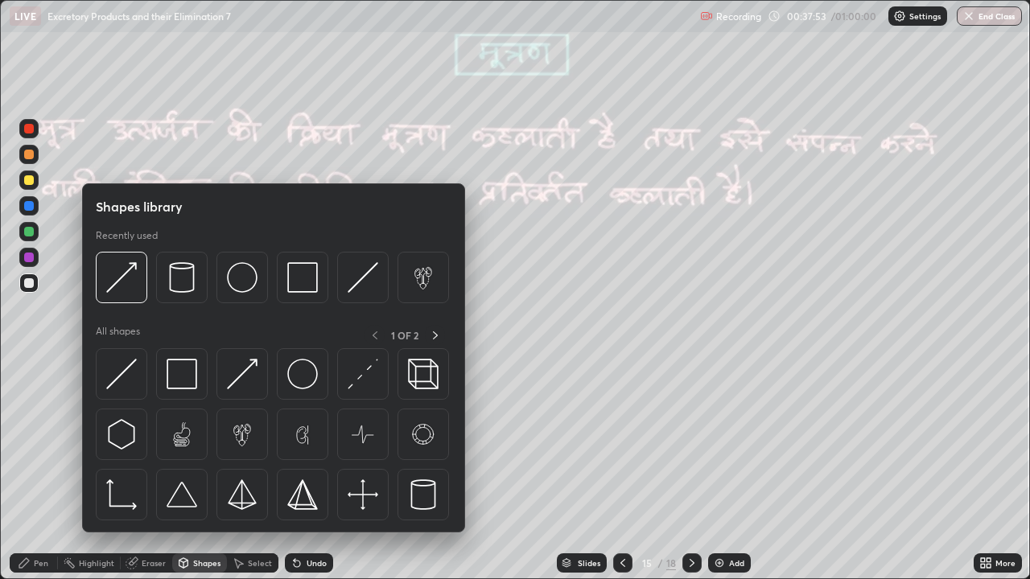
click at [137, 470] on icon at bounding box center [131, 563] width 13 height 13
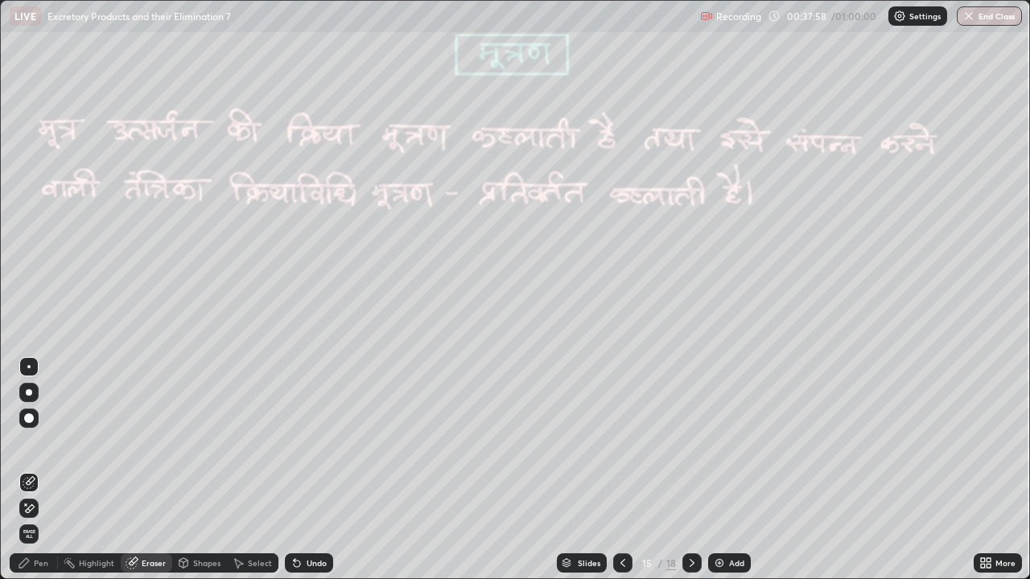
click at [40, 470] on div "Pen" at bounding box center [41, 563] width 14 height 8
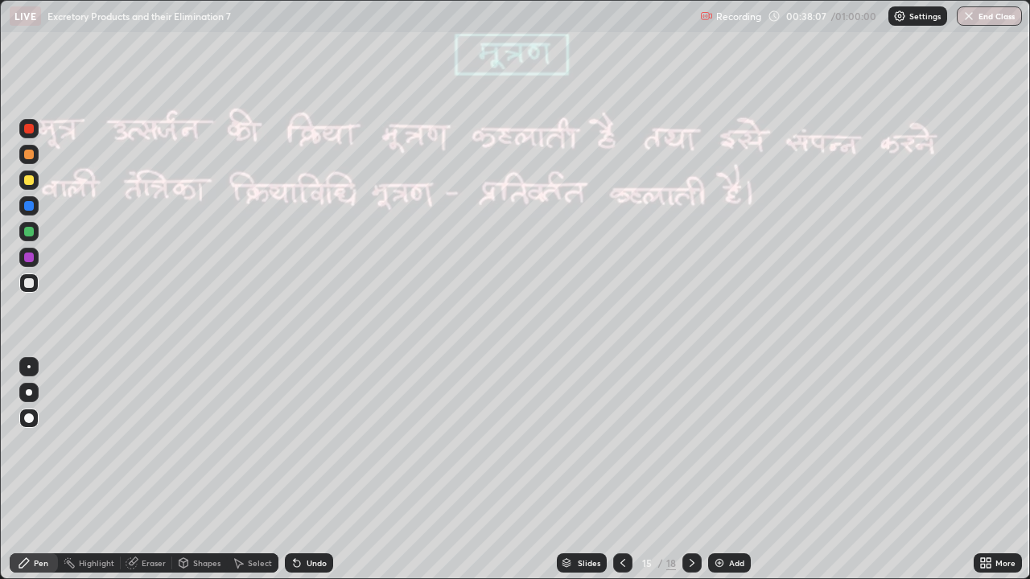
click at [689, 470] on icon at bounding box center [691, 563] width 13 height 13
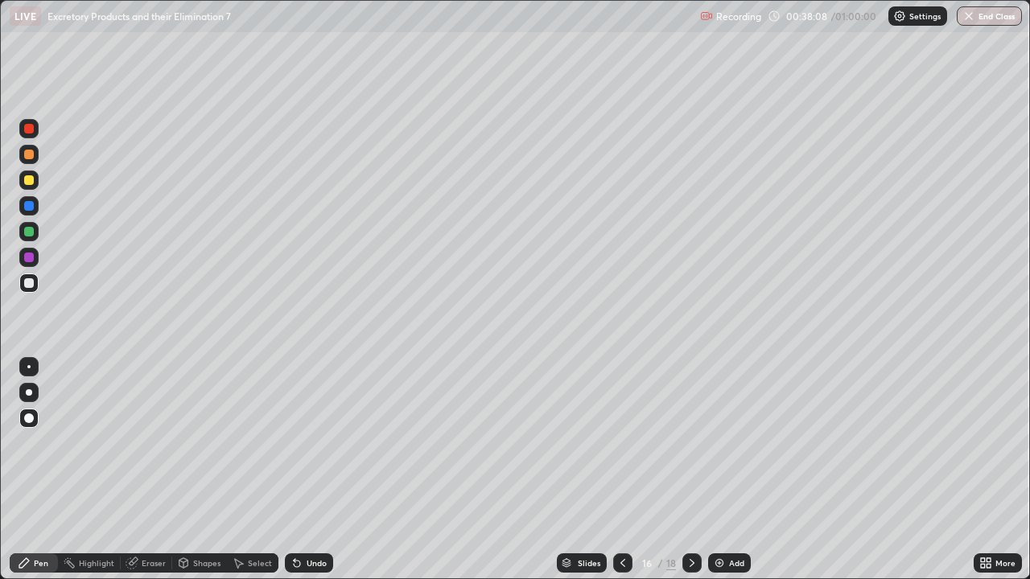
click at [621, 470] on icon at bounding box center [622, 563] width 13 height 13
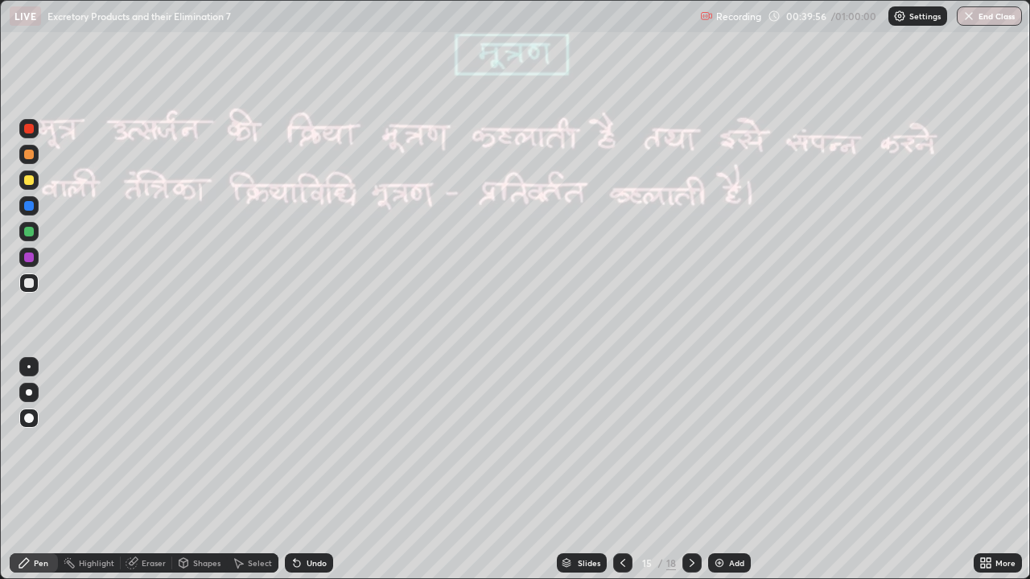
click at [29, 393] on div at bounding box center [29, 392] width 6 height 6
click at [29, 255] on div at bounding box center [29, 258] width 10 height 10
click at [689, 470] on icon at bounding box center [691, 563] width 13 height 13
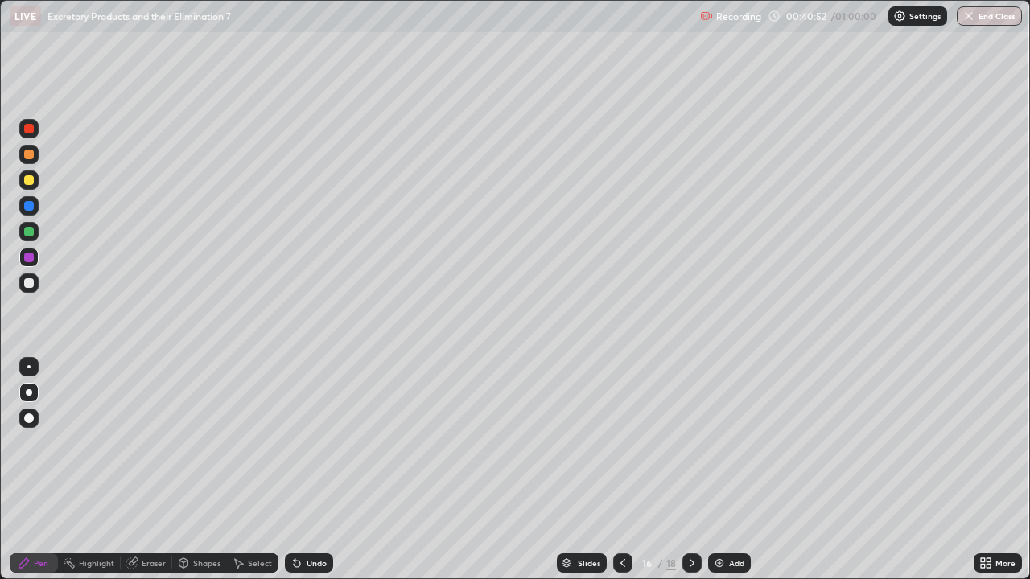
click at [25, 181] on div at bounding box center [29, 180] width 10 height 10
click at [147, 470] on div "Eraser" at bounding box center [146, 562] width 51 height 19
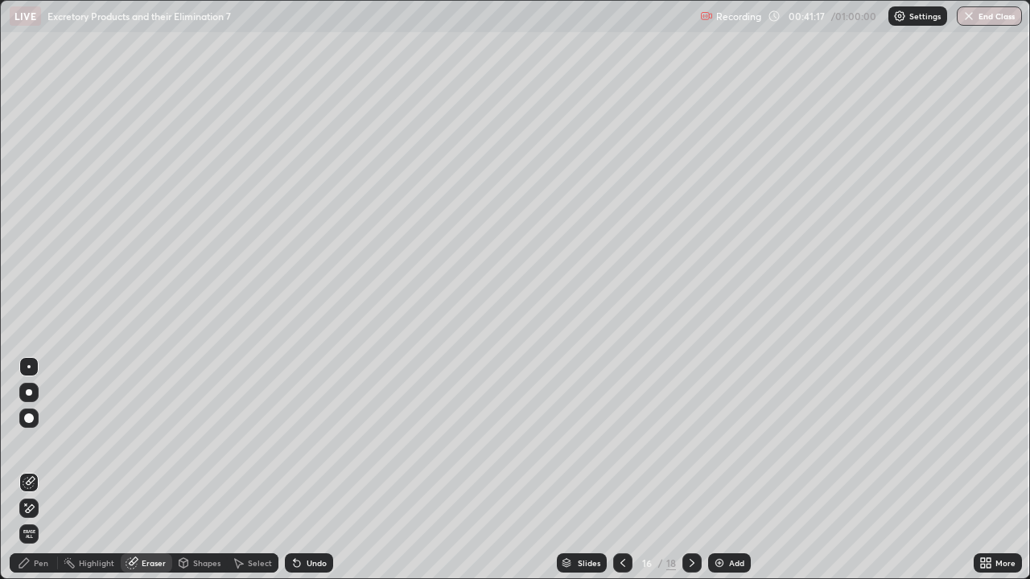
click at [183, 470] on icon at bounding box center [183, 565] width 0 height 6
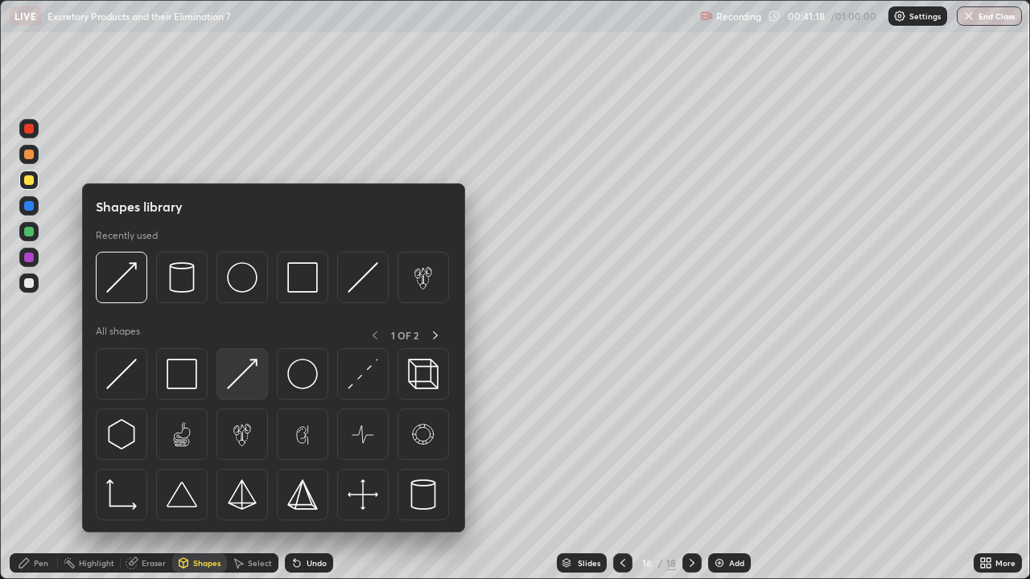
click at [237, 373] on img at bounding box center [242, 374] width 31 height 31
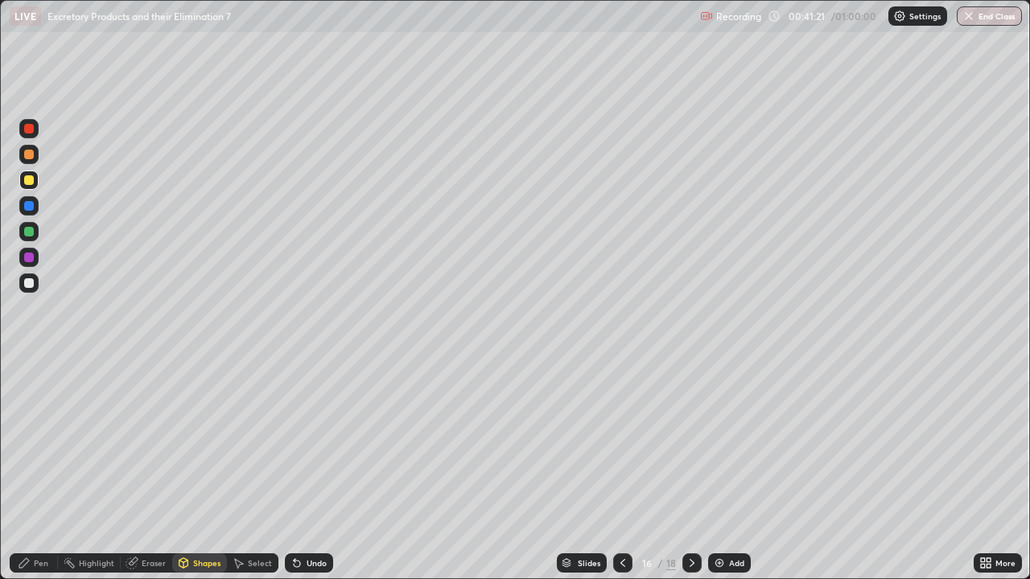
click at [47, 470] on div "Pen" at bounding box center [41, 563] width 14 height 8
click at [209, 470] on div "Shapes" at bounding box center [206, 563] width 27 height 8
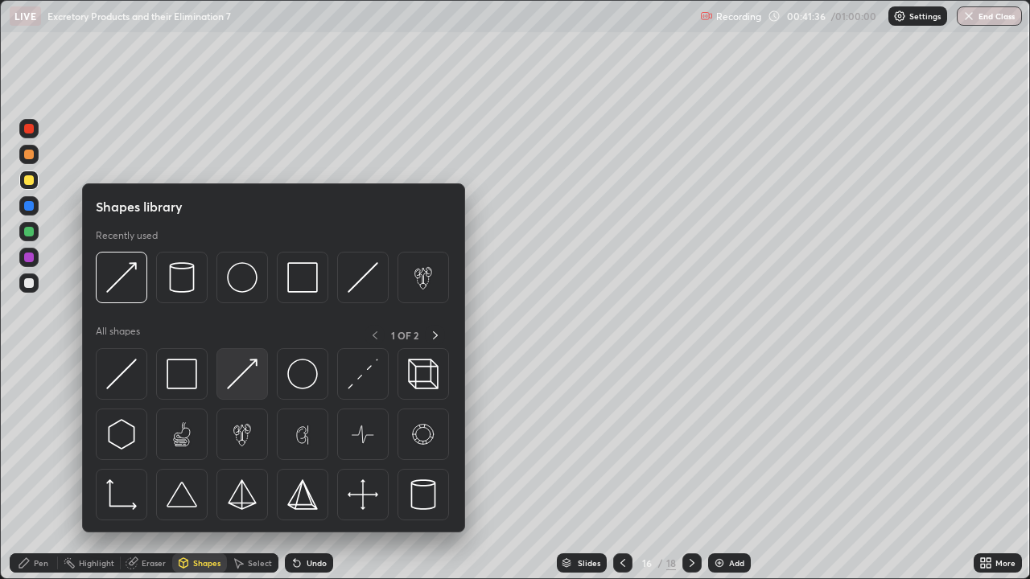
click at [237, 365] on img at bounding box center [242, 374] width 31 height 31
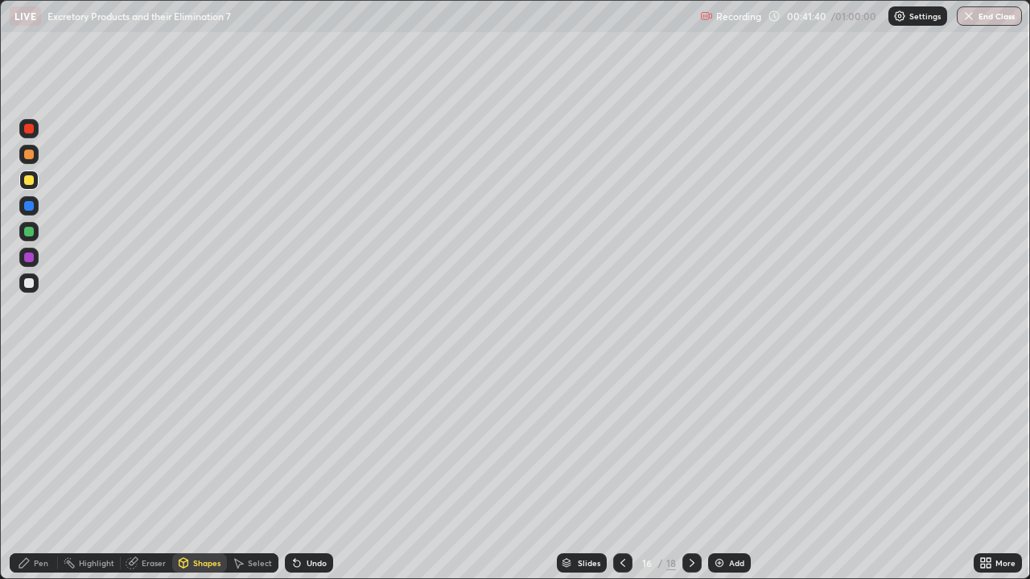
click at [39, 470] on div "Pen" at bounding box center [41, 563] width 14 height 8
click at [195, 470] on div "Shapes" at bounding box center [206, 563] width 27 height 8
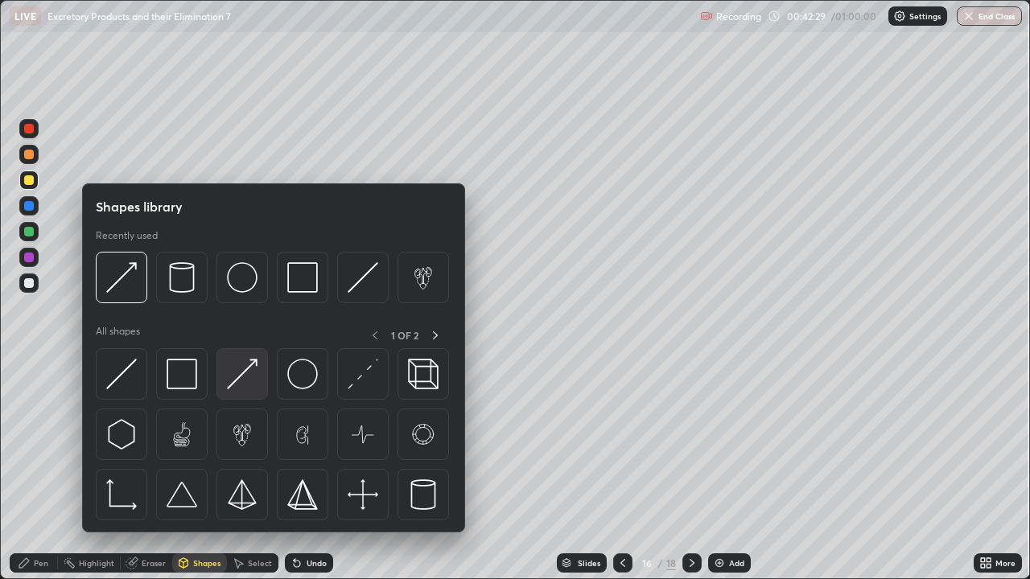
click at [240, 375] on img at bounding box center [242, 374] width 31 height 31
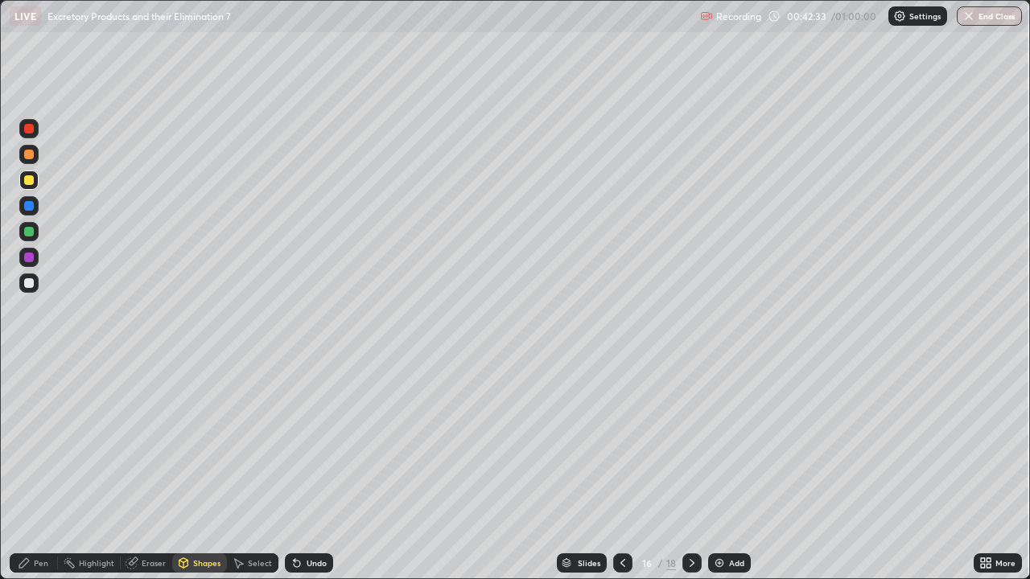
click at [25, 470] on icon at bounding box center [24, 563] width 13 height 13
click at [204, 470] on div "Shapes" at bounding box center [206, 563] width 27 height 8
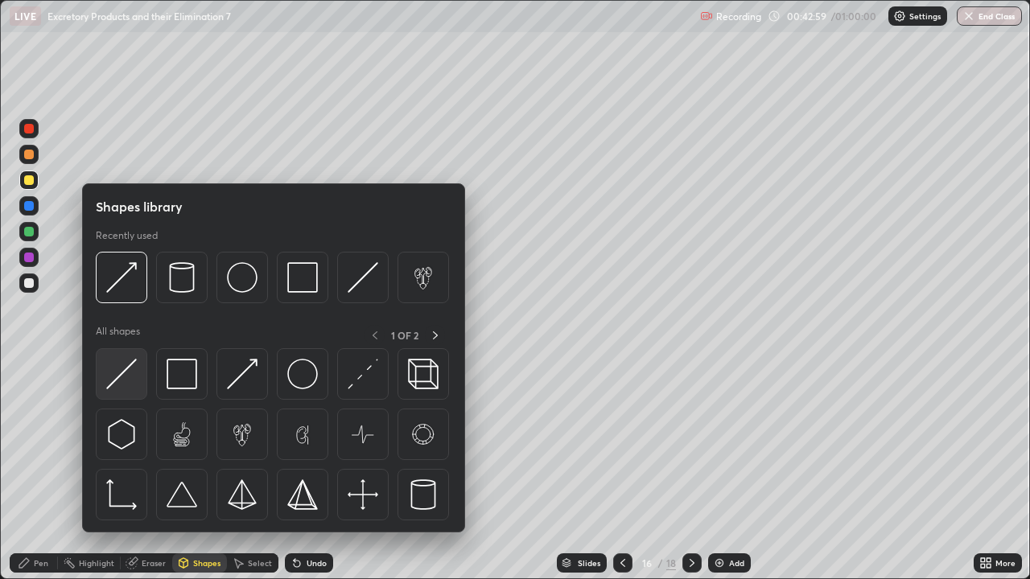
click at [133, 376] on img at bounding box center [121, 374] width 31 height 31
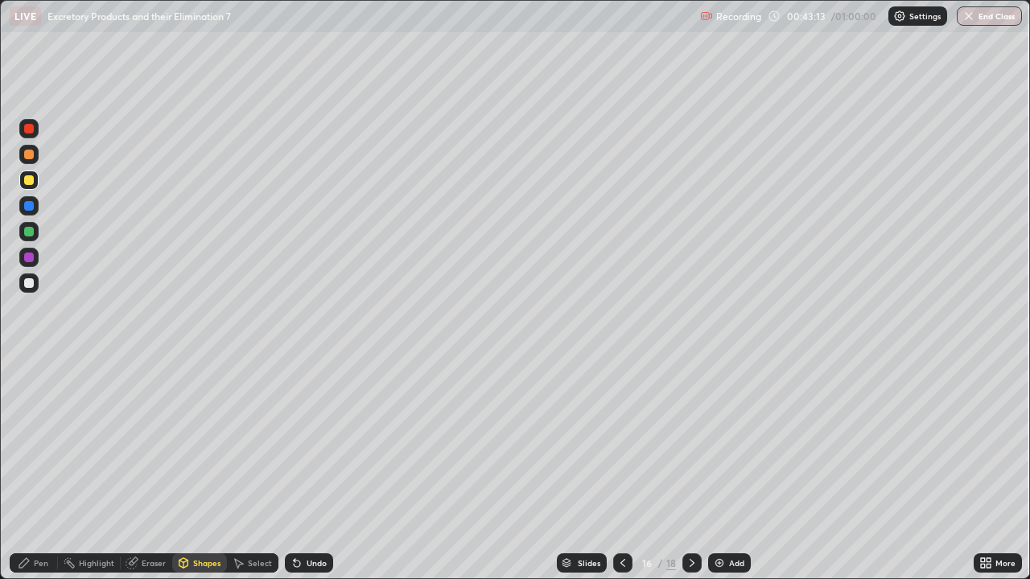
click at [45, 470] on div "Pen" at bounding box center [41, 563] width 14 height 8
click at [31, 257] on div at bounding box center [29, 258] width 10 height 10
click at [32, 284] on div at bounding box center [29, 283] width 10 height 10
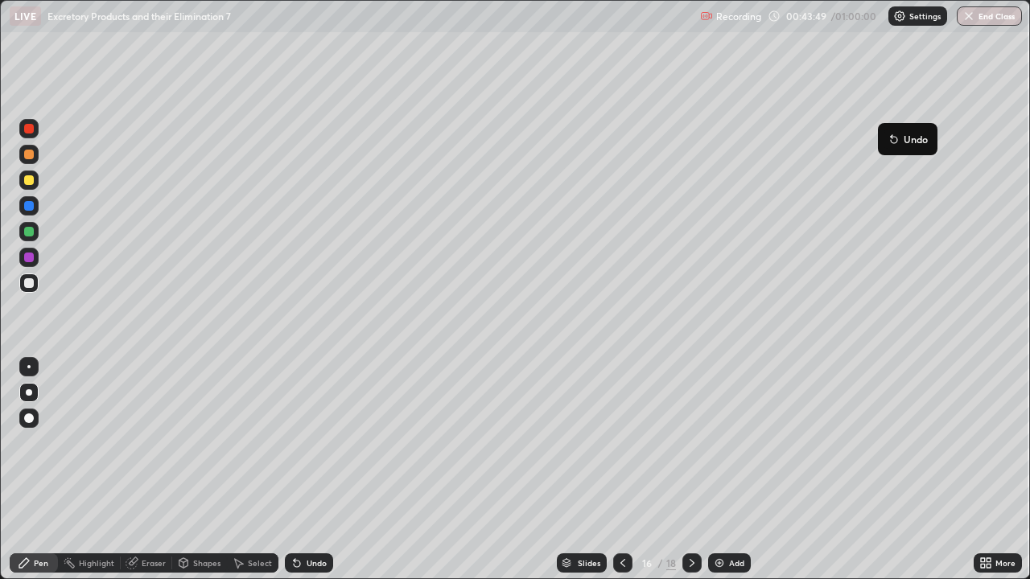
click at [895, 137] on icon at bounding box center [893, 140] width 6 height 6
click at [38, 282] on div at bounding box center [28, 283] width 19 height 19
click at [690, 470] on icon at bounding box center [691, 563] width 13 height 13
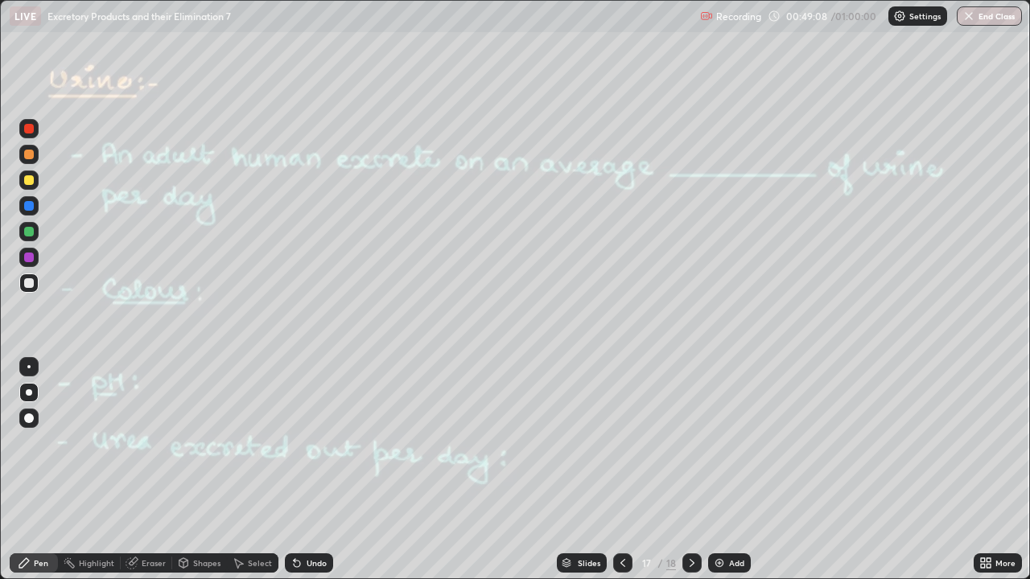
click at [27, 284] on div at bounding box center [29, 283] width 10 height 10
click at [294, 470] on icon at bounding box center [295, 560] width 2 height 2
click at [294, 470] on icon at bounding box center [297, 564] width 6 height 6
click at [302, 470] on div "Undo" at bounding box center [309, 562] width 48 height 19
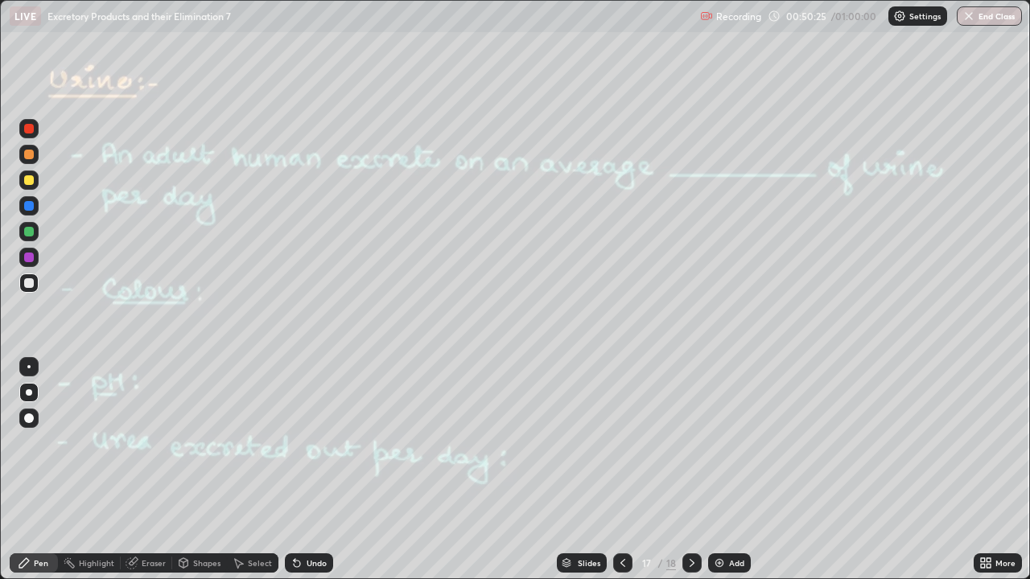
click at [302, 470] on div "Undo" at bounding box center [309, 562] width 48 height 19
click at [689, 470] on icon at bounding box center [691, 563] width 5 height 8
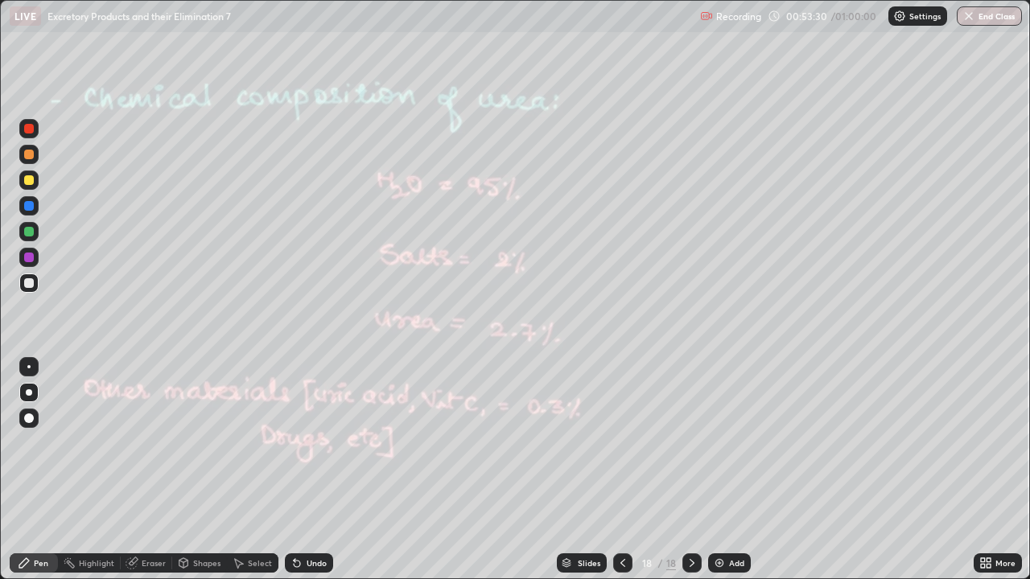
click at [26, 228] on div at bounding box center [29, 232] width 10 height 10
click at [973, 19] on img "button" at bounding box center [969, 16] width 13 height 13
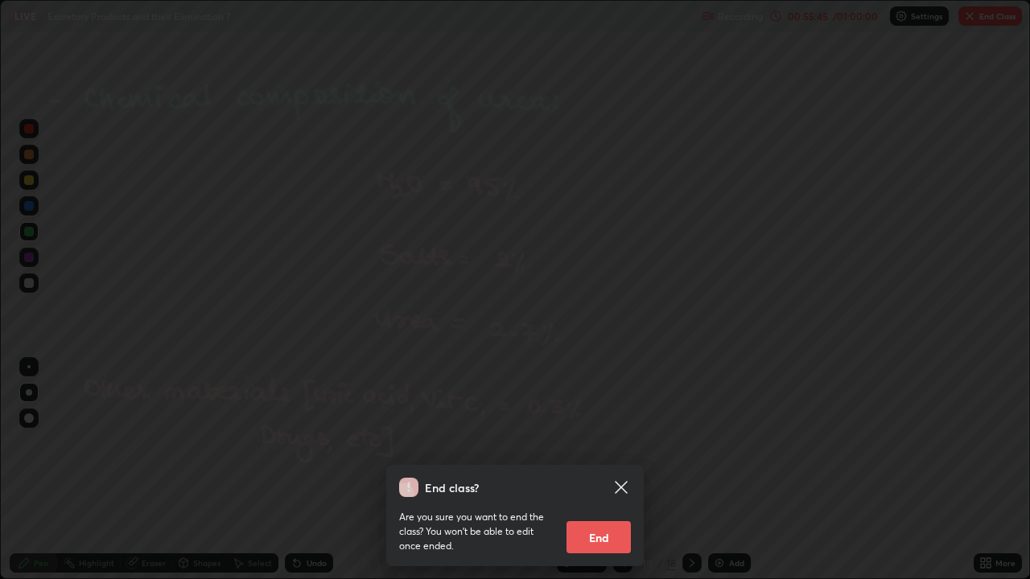
click at [618, 470] on button "End" at bounding box center [598, 537] width 64 height 32
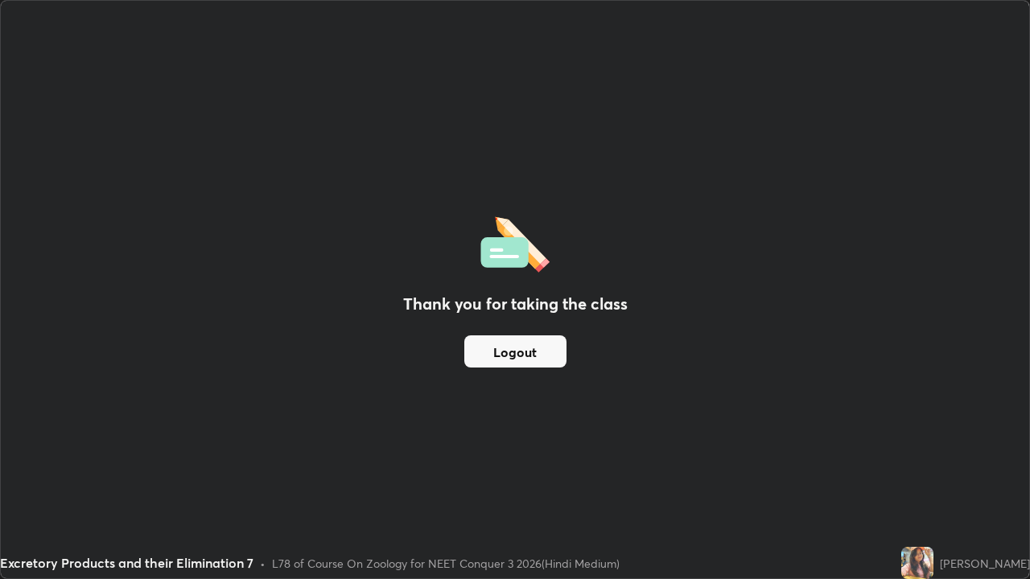
click at [792, 418] on div "Thank you for taking the class Logout" at bounding box center [515, 290] width 1028 height 578
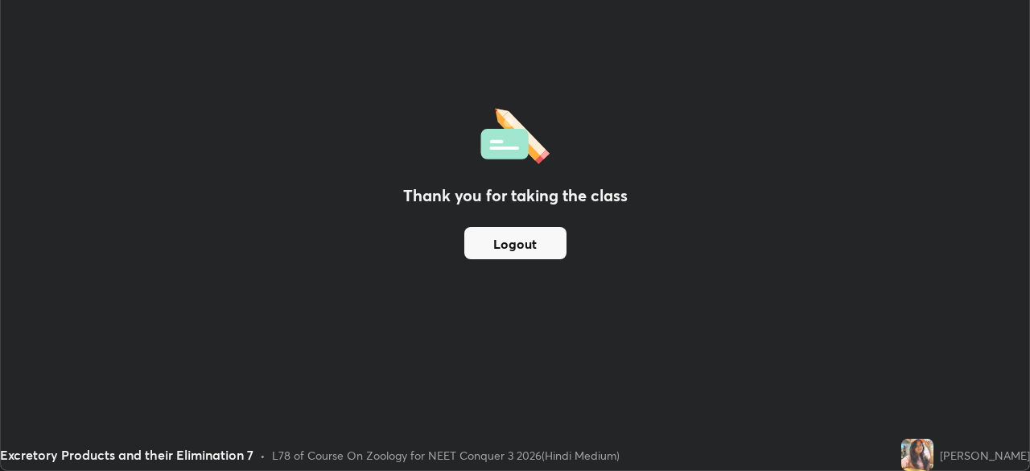
scroll to position [79971, 79412]
